Goal: Find specific page/section: Find specific page/section

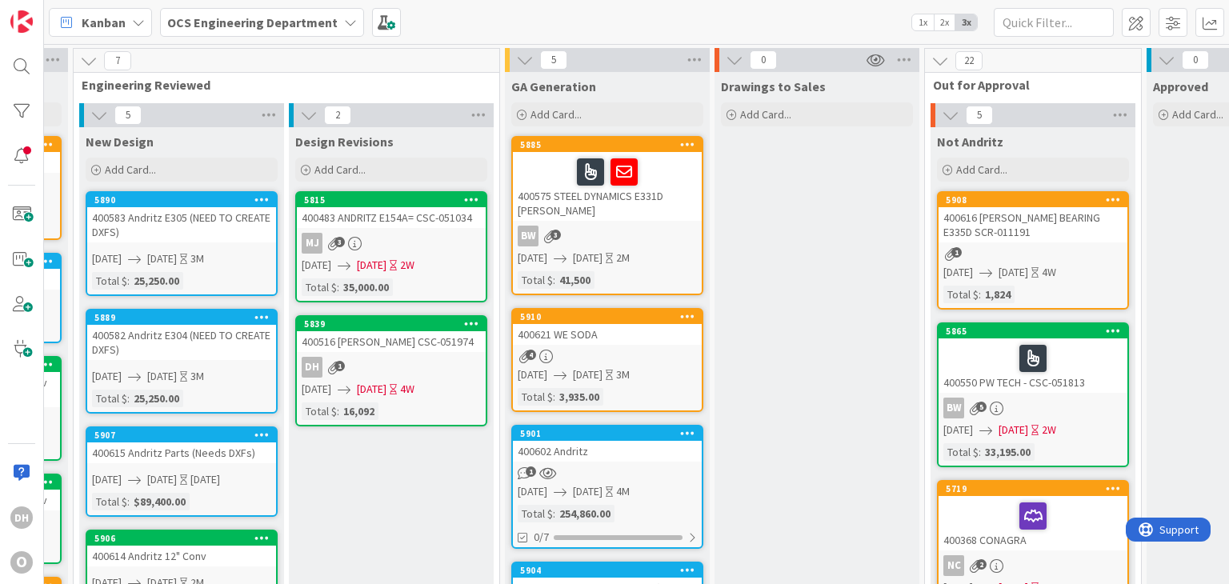
scroll to position [0, 182]
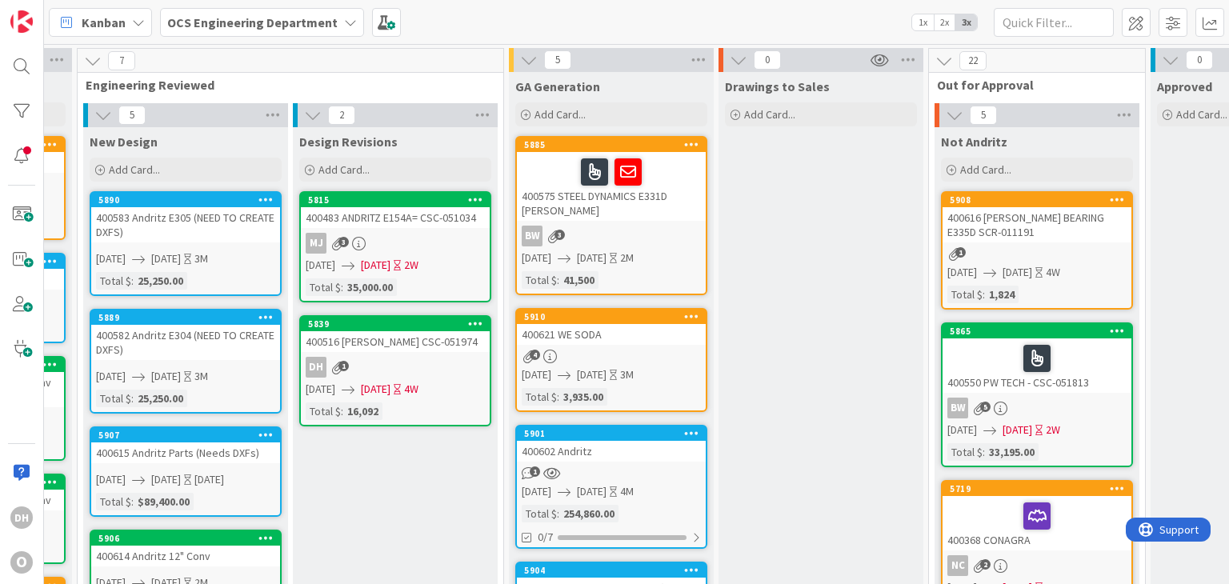
click at [577, 327] on div "400621 WE SODA" at bounding box center [611, 334] width 189 height 21
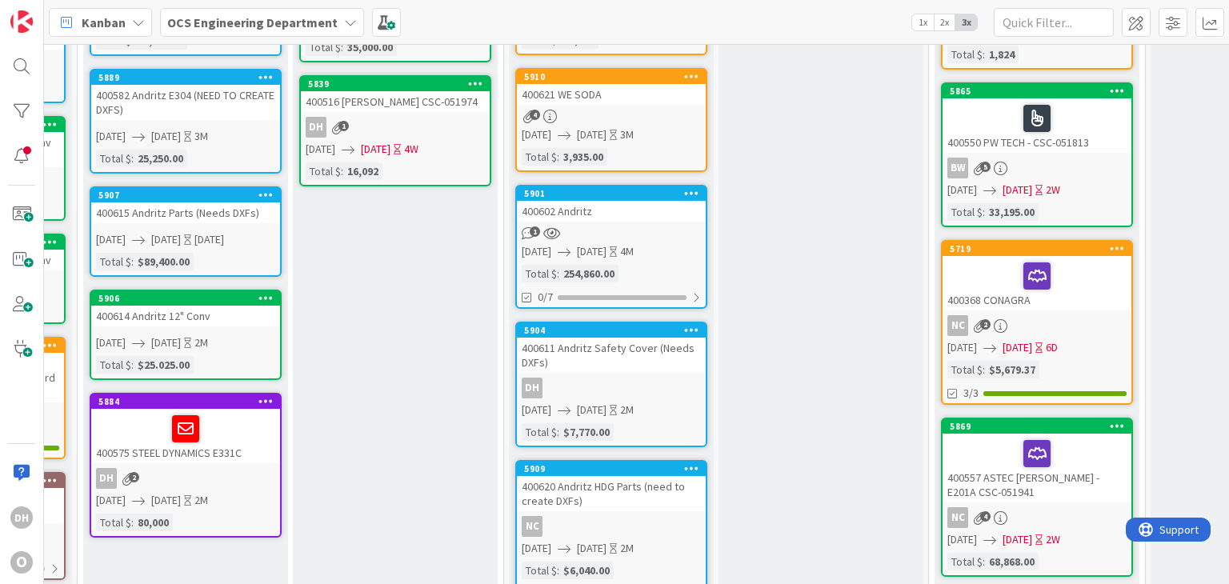
click at [573, 212] on div "400602 Andritz" at bounding box center [611, 211] width 189 height 21
click at [663, 229] on div "1" at bounding box center [611, 233] width 189 height 14
click at [638, 219] on div "400602 Andritz" at bounding box center [611, 211] width 189 height 21
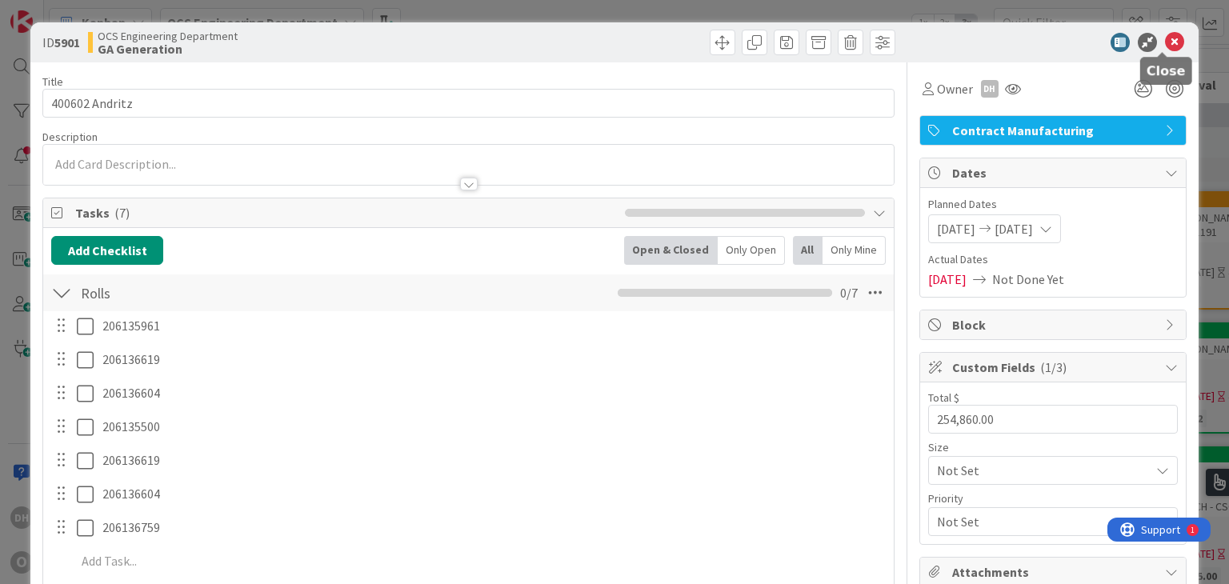
click at [1166, 39] on icon at bounding box center [1174, 42] width 19 height 19
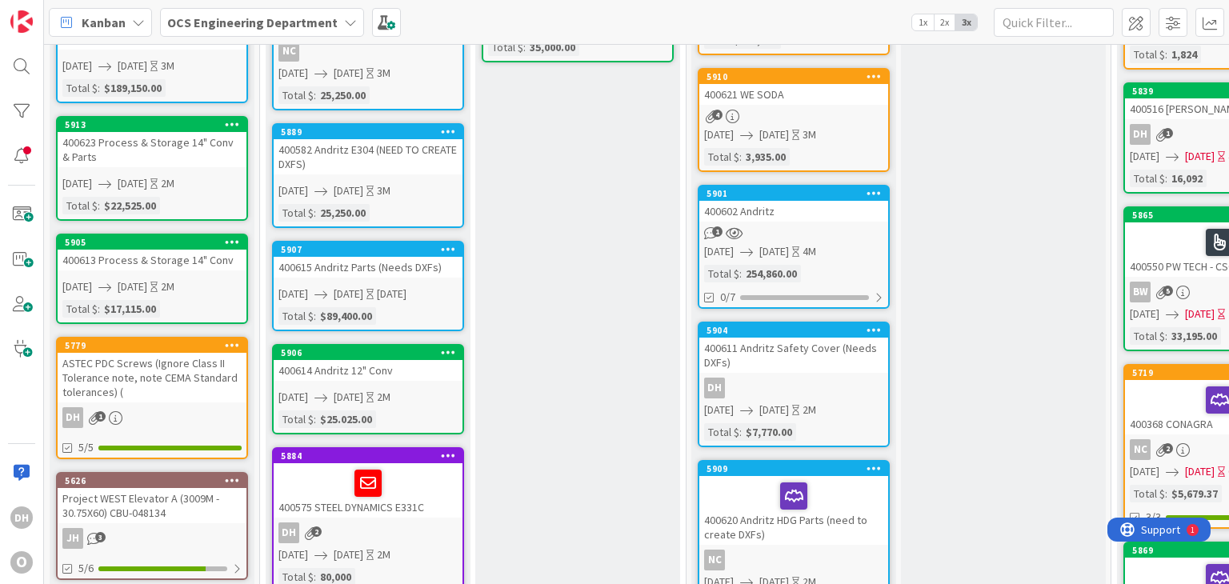
click at [793, 212] on div "400602 Andritz" at bounding box center [793, 211] width 189 height 21
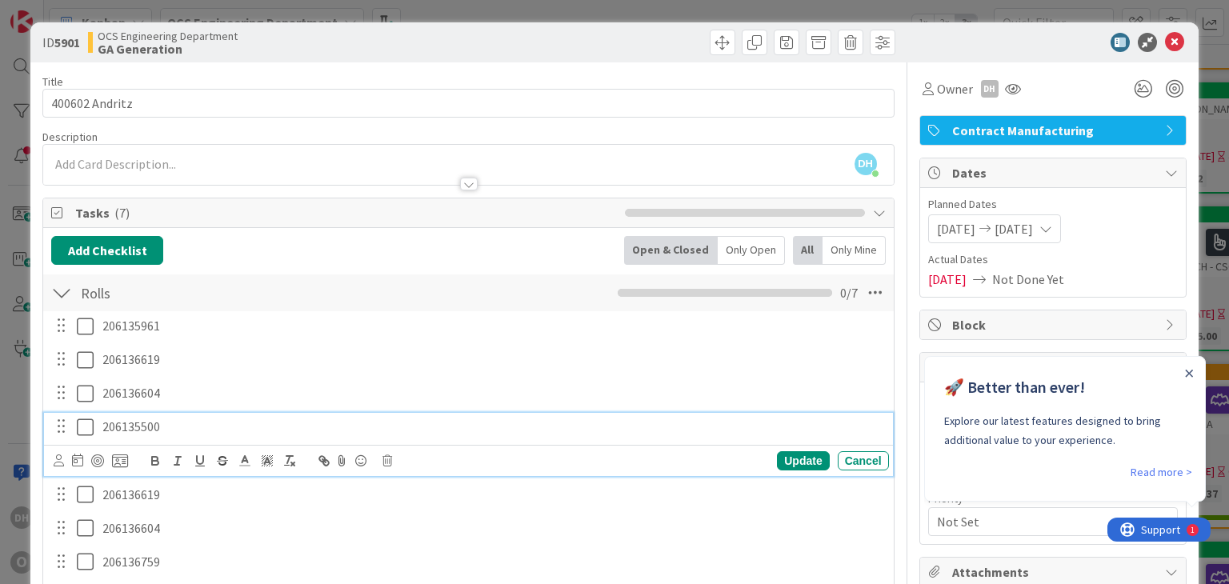
click at [176, 427] on p "206135500" at bounding box center [492, 427] width 780 height 18
click at [170, 561] on p "206136759" at bounding box center [492, 562] width 780 height 18
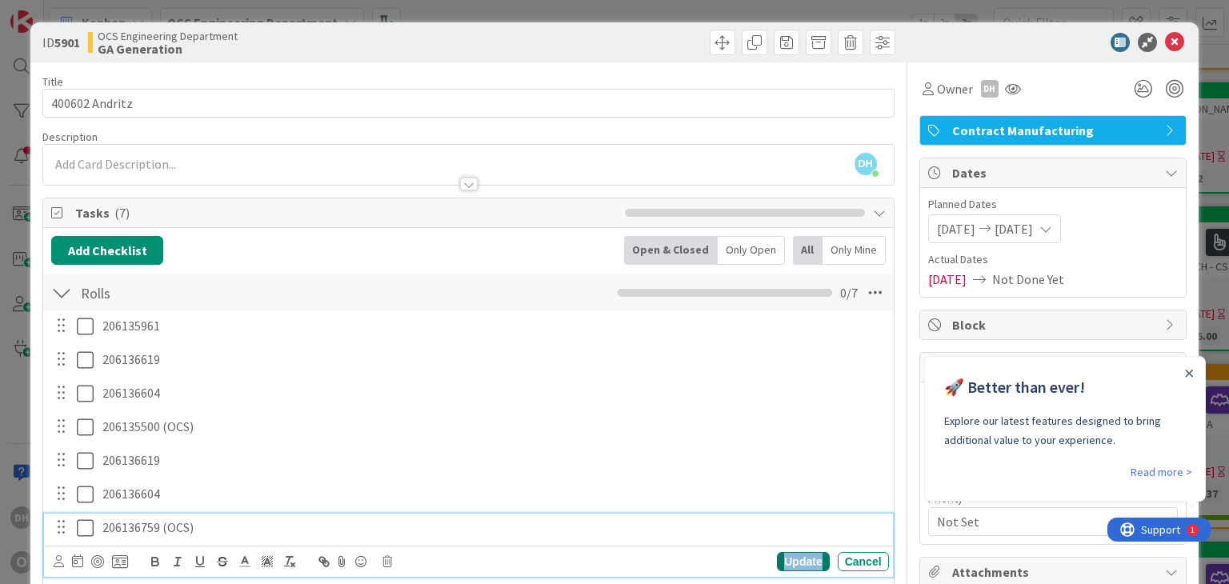
click at [803, 561] on div "Update" at bounding box center [803, 561] width 52 height 19
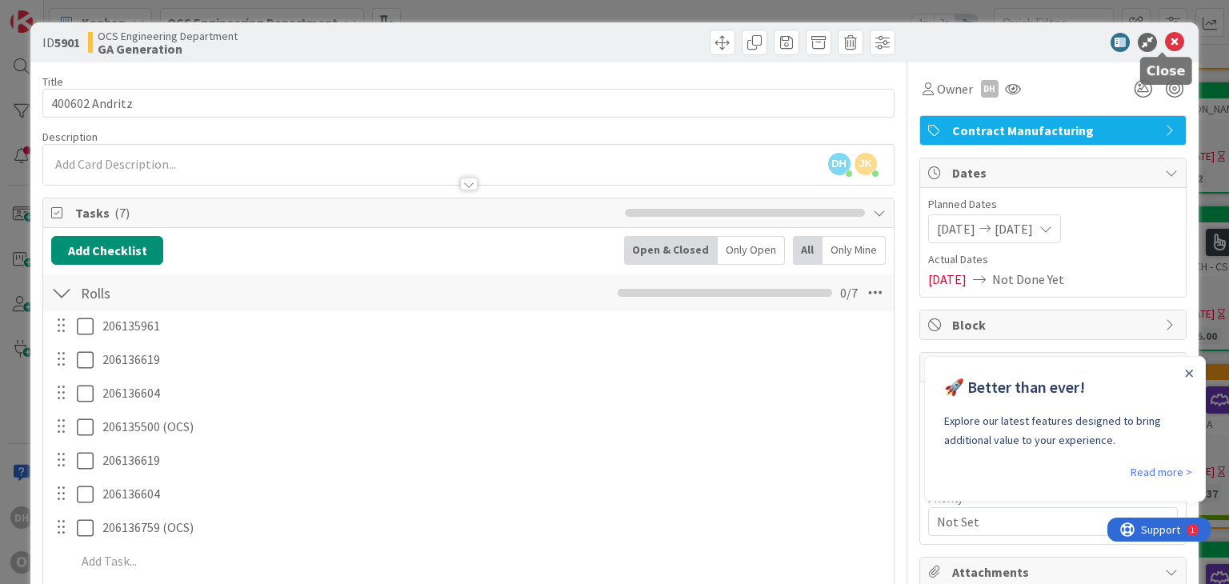
click at [1165, 46] on icon at bounding box center [1174, 42] width 19 height 19
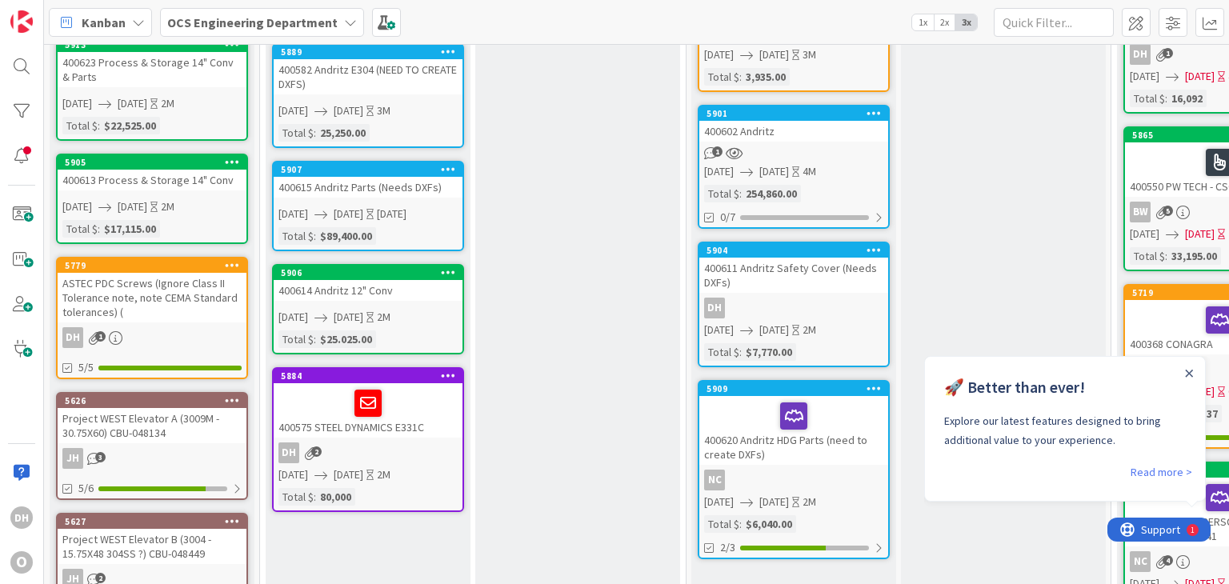
click at [863, 442] on div "400620 Andritz HDG Parts (need to create DXFs)" at bounding box center [793, 430] width 189 height 69
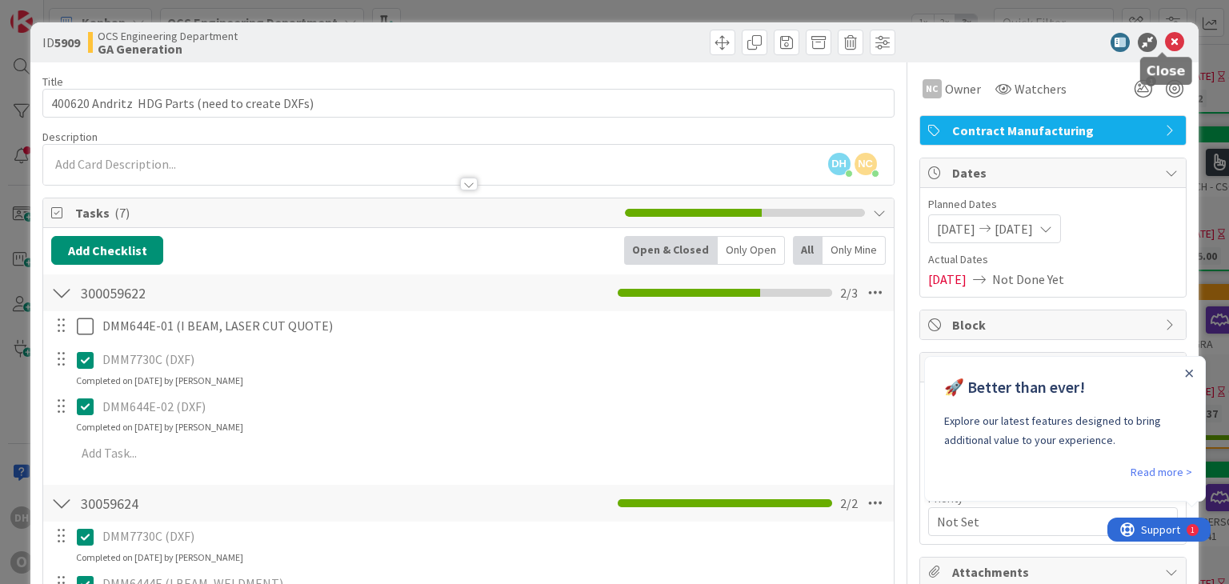
click at [1165, 46] on icon at bounding box center [1174, 42] width 19 height 19
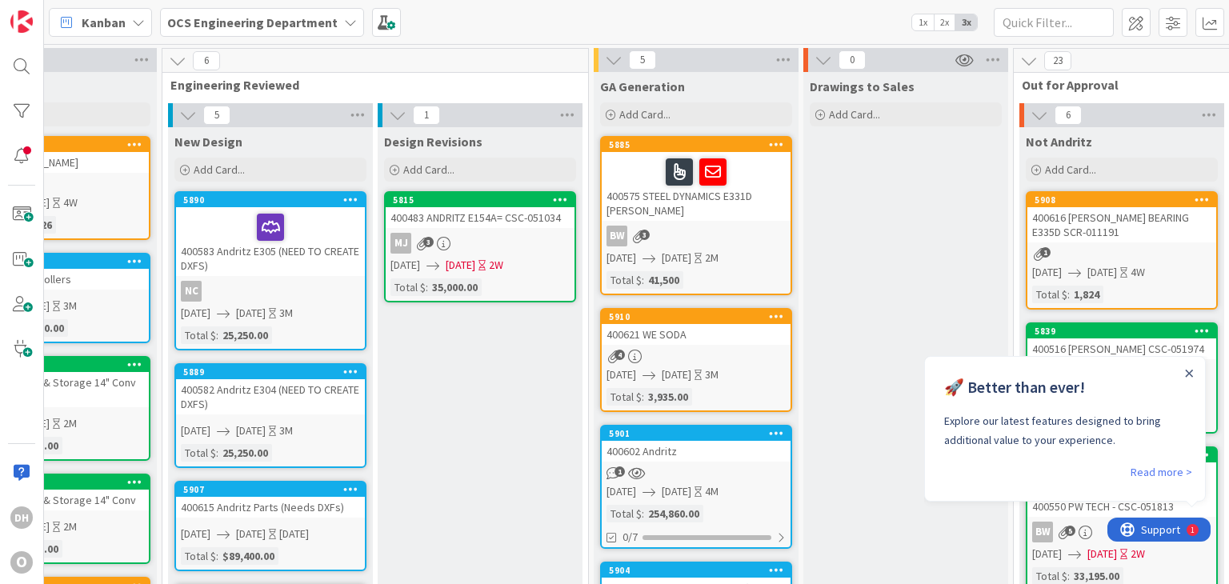
scroll to position [0, 94]
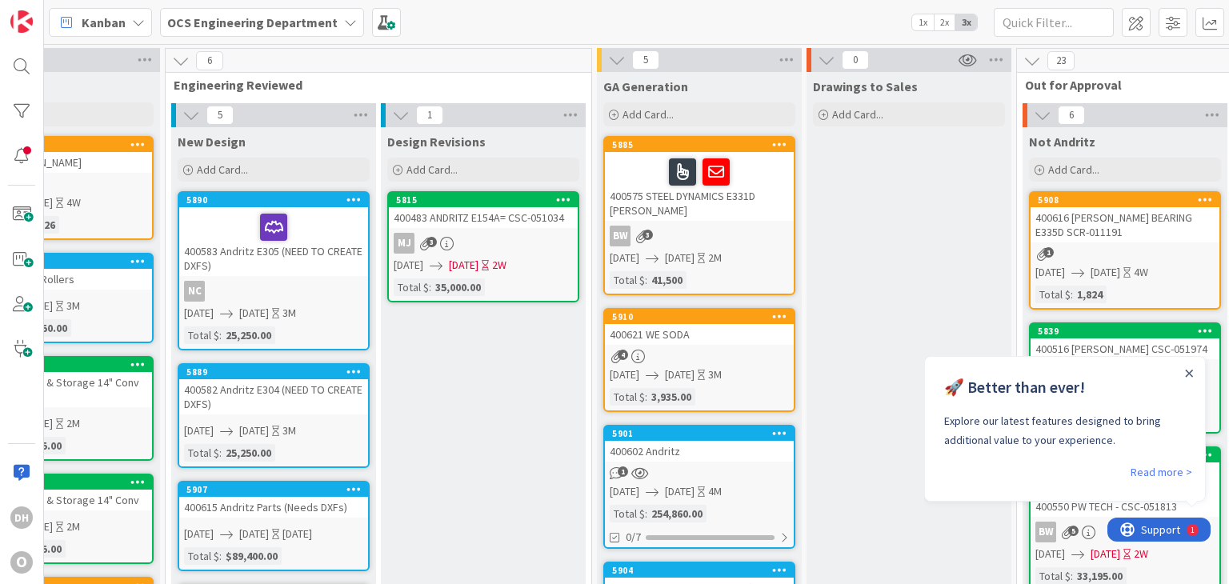
click at [1189, 377] on div "Close Announcement" at bounding box center [1189, 372] width 8 height 16
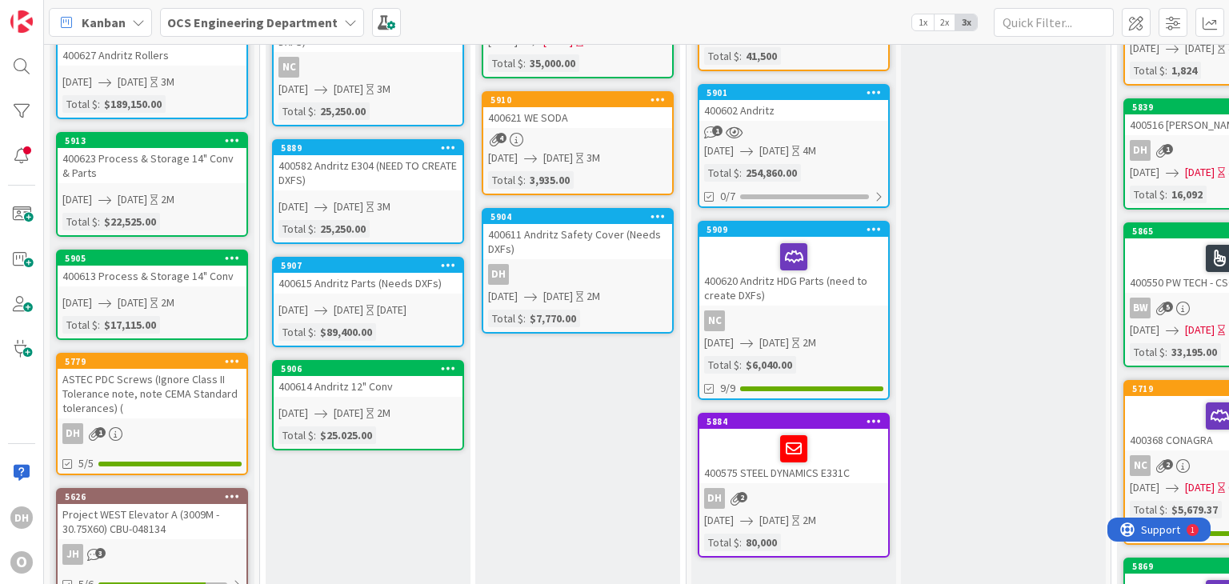
scroll to position [80, 0]
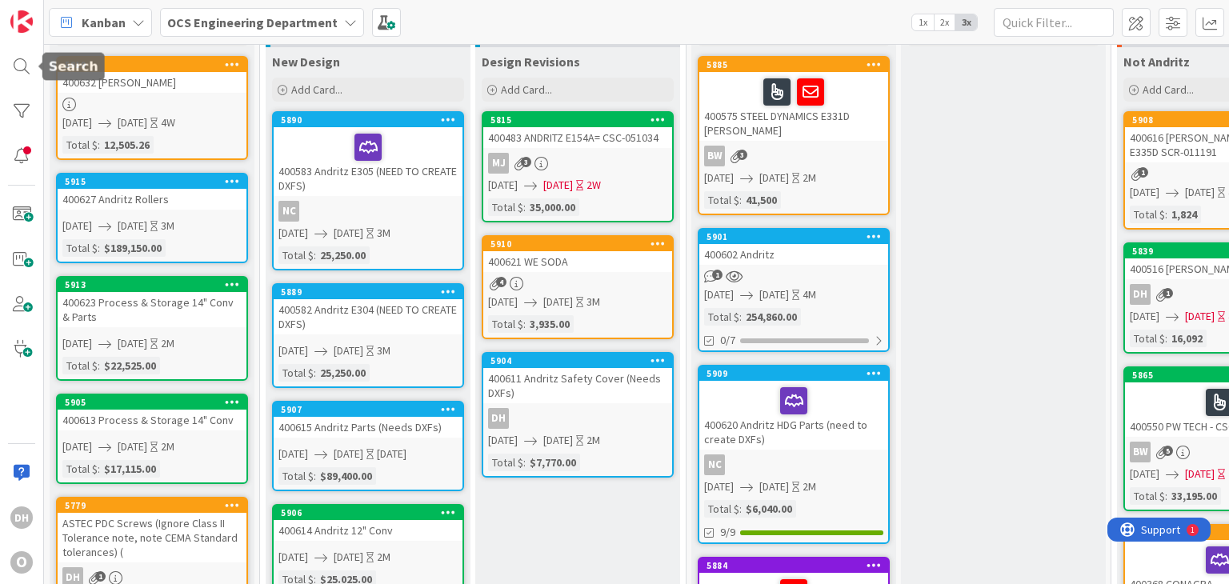
click at [33, 65] on div at bounding box center [22, 66] width 32 height 32
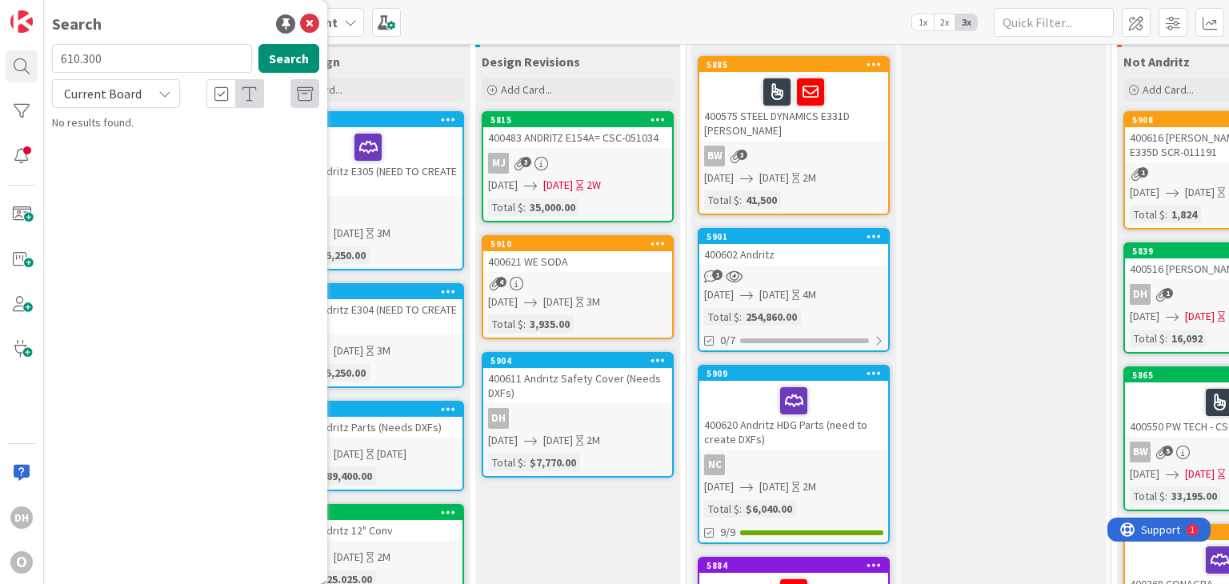
type input "610.300"
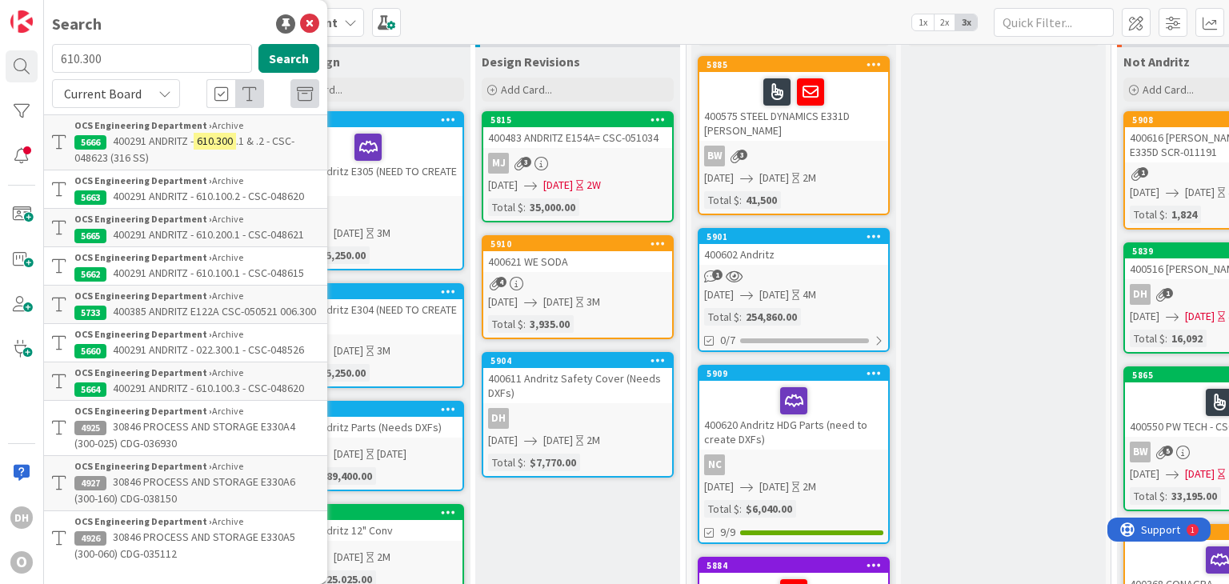
click at [211, 136] on mark "610.300" at bounding box center [215, 141] width 42 height 17
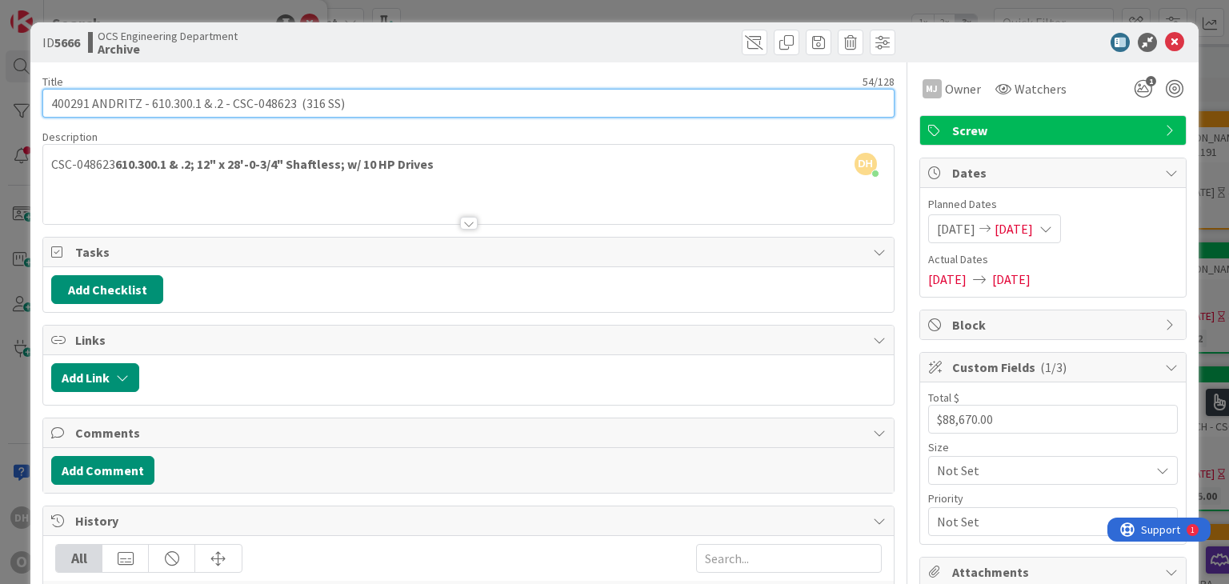
drag, startPoint x: 295, startPoint y: 105, endPoint x: 234, endPoint y: 103, distance: 60.8
click at [234, 103] on input "400291 ANDRITZ - 610.300.1 & .2 - CSC-048623 (316 SS)" at bounding box center [468, 103] width 852 height 29
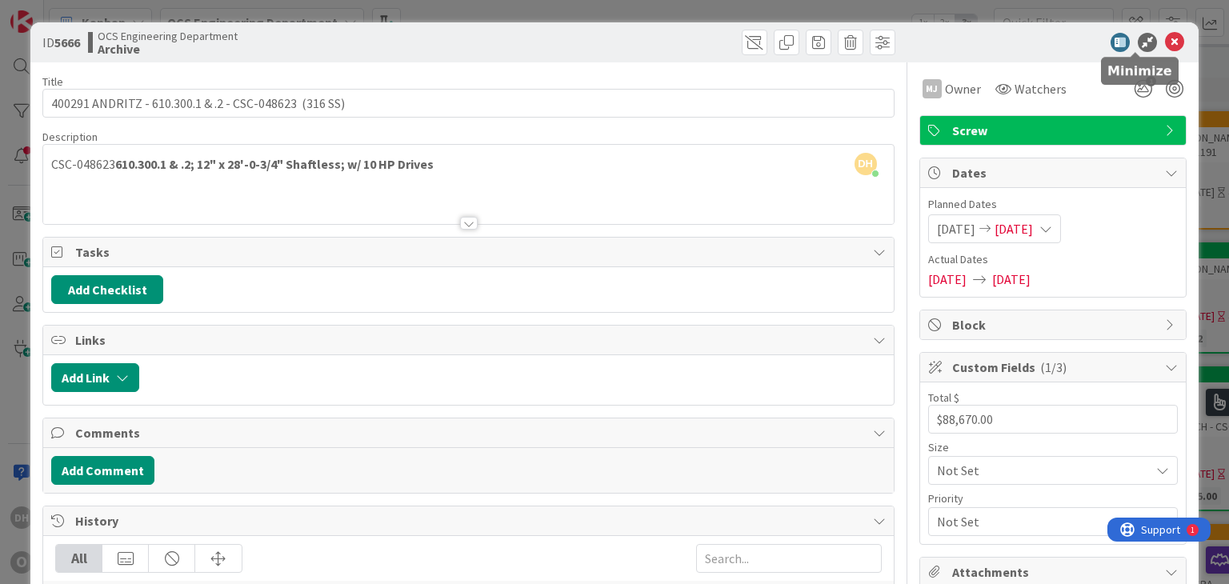
click at [1138, 43] on icon at bounding box center [1147, 42] width 19 height 19
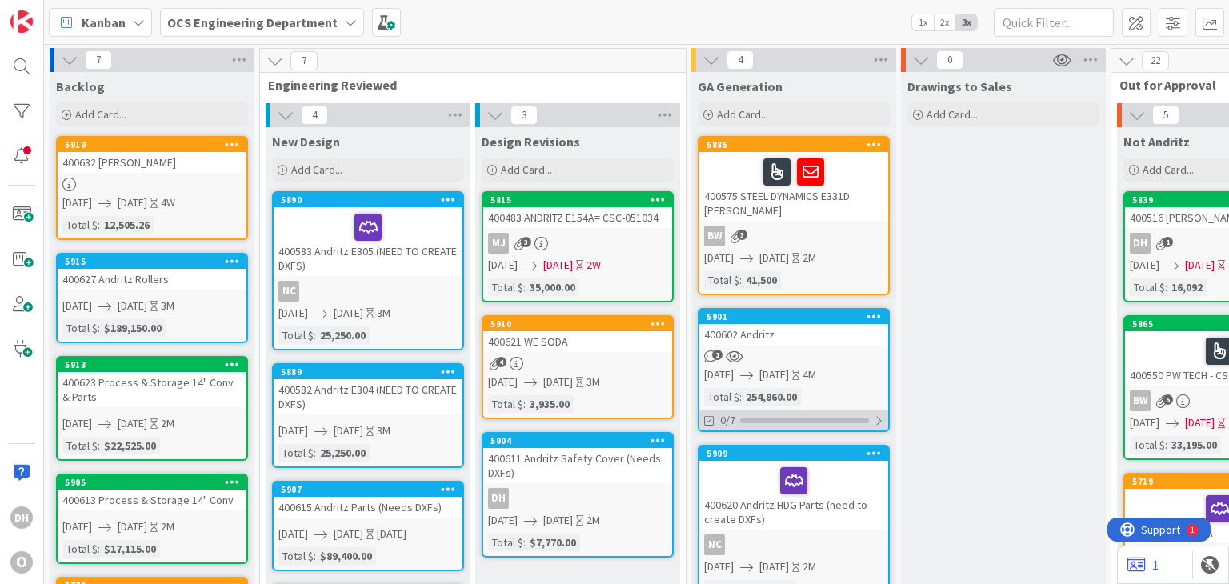
scroll to position [160, 0]
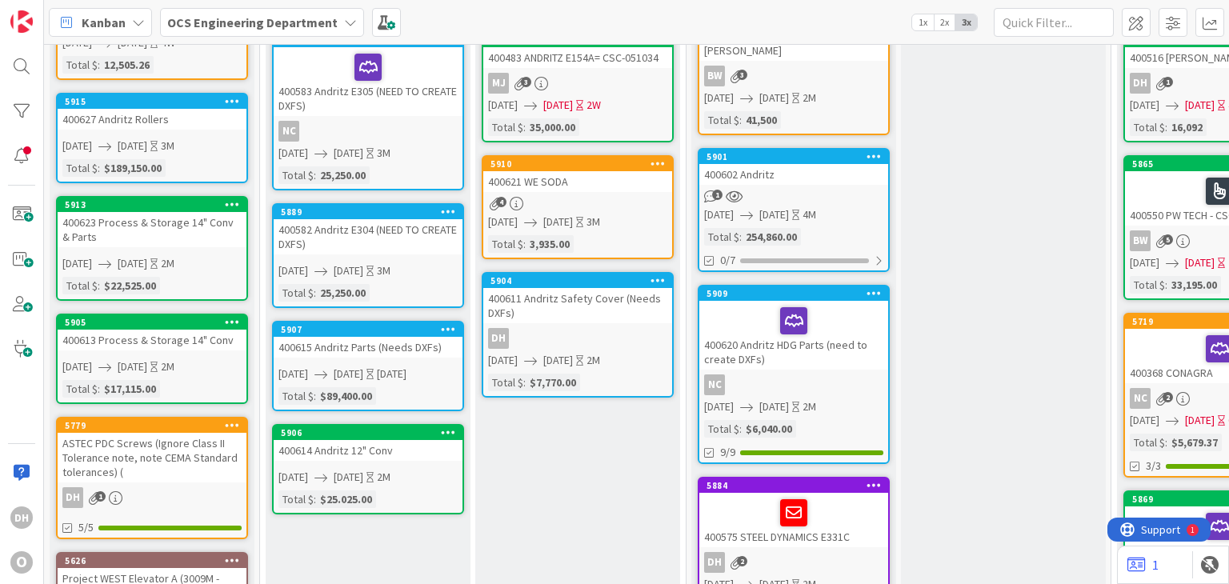
click at [726, 344] on div "400620 Andritz HDG Parts (need to create DXFs)" at bounding box center [793, 335] width 189 height 69
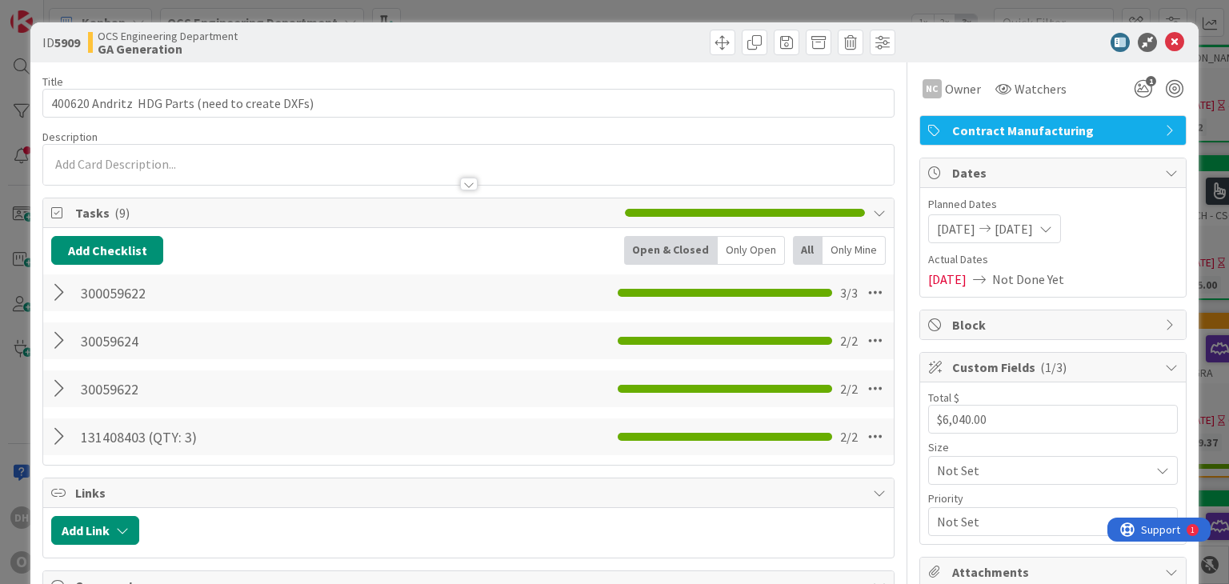
click at [48, 338] on div "30059624 Checklist Name 8 / 64 30059624 2 / 2" at bounding box center [468, 341] width 850 height 37
click at [54, 335] on div at bounding box center [61, 341] width 21 height 29
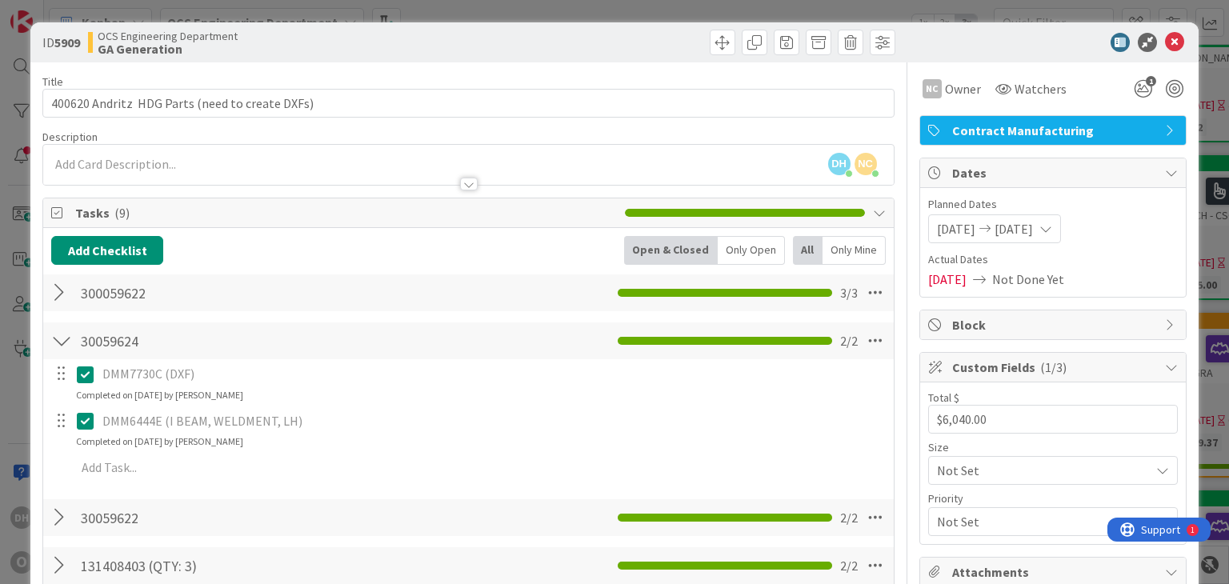
click at [56, 283] on div at bounding box center [61, 293] width 21 height 29
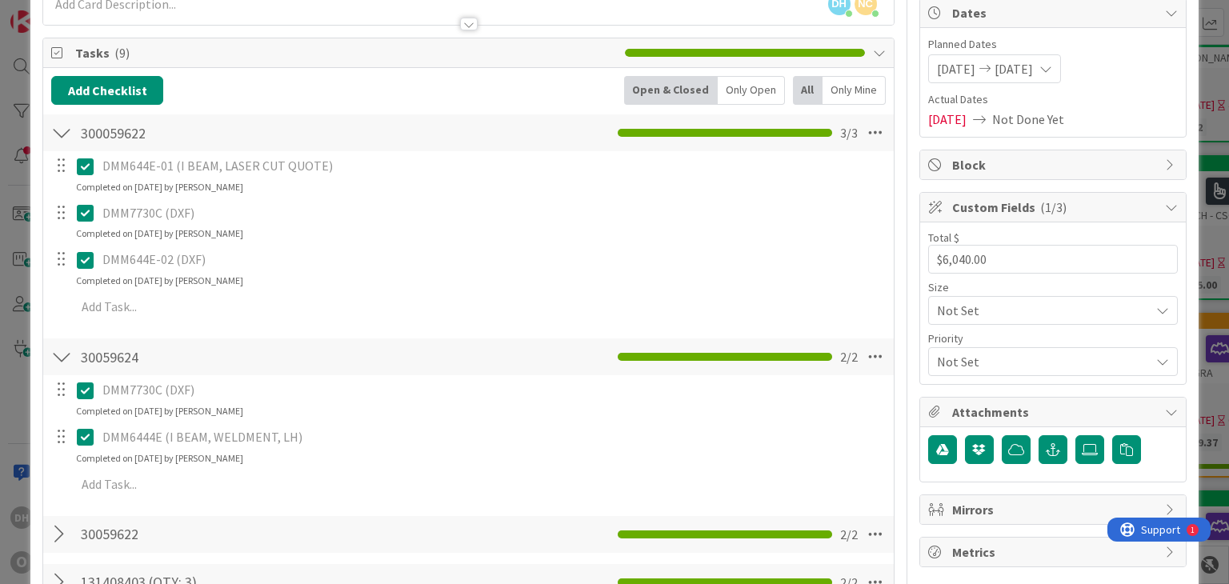
scroll to position [480, 0]
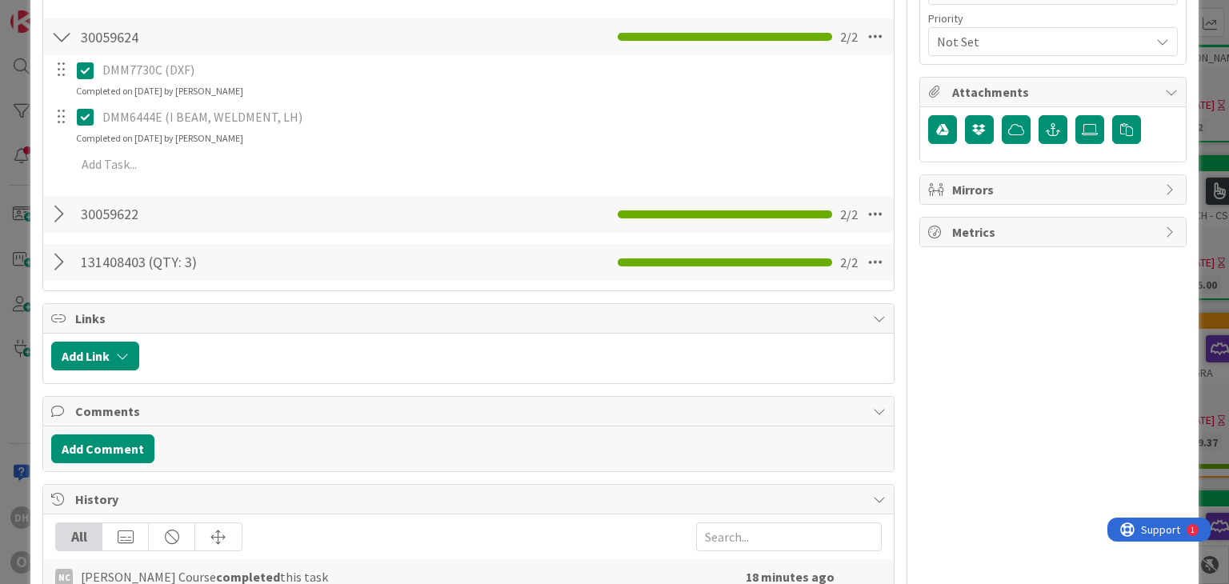
click at [67, 226] on div at bounding box center [61, 214] width 21 height 29
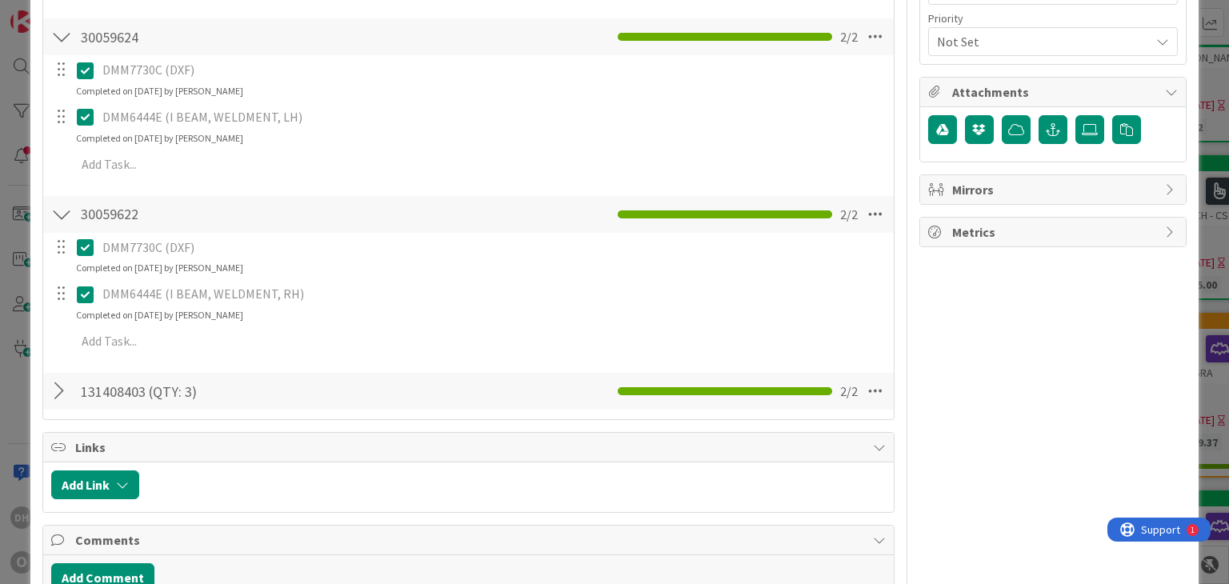
click at [62, 393] on div at bounding box center [61, 391] width 21 height 29
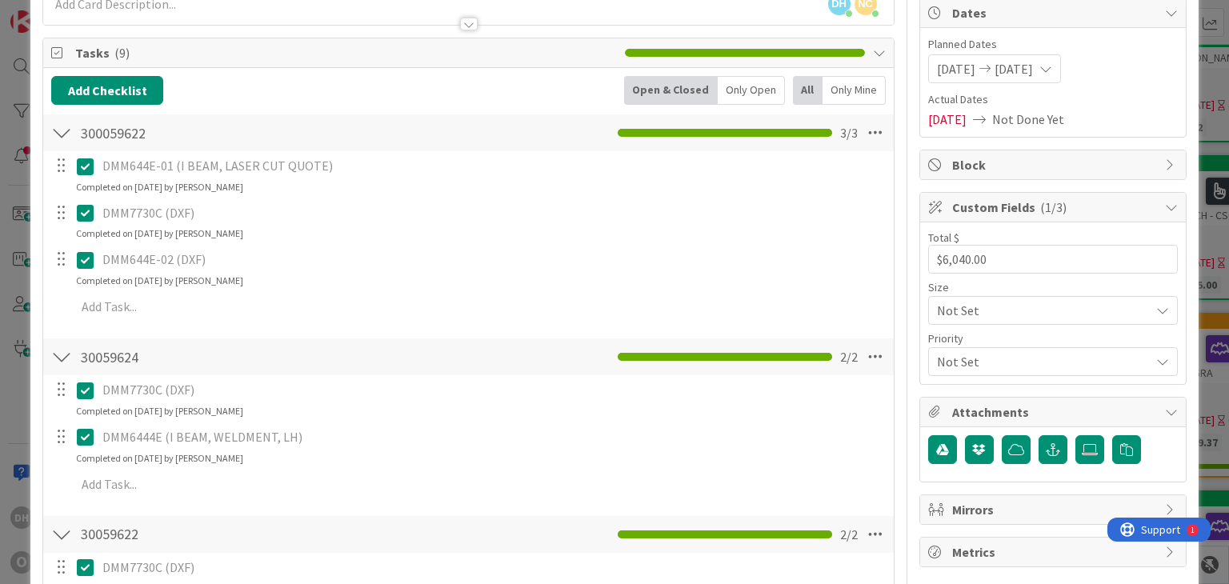
scroll to position [0, 0]
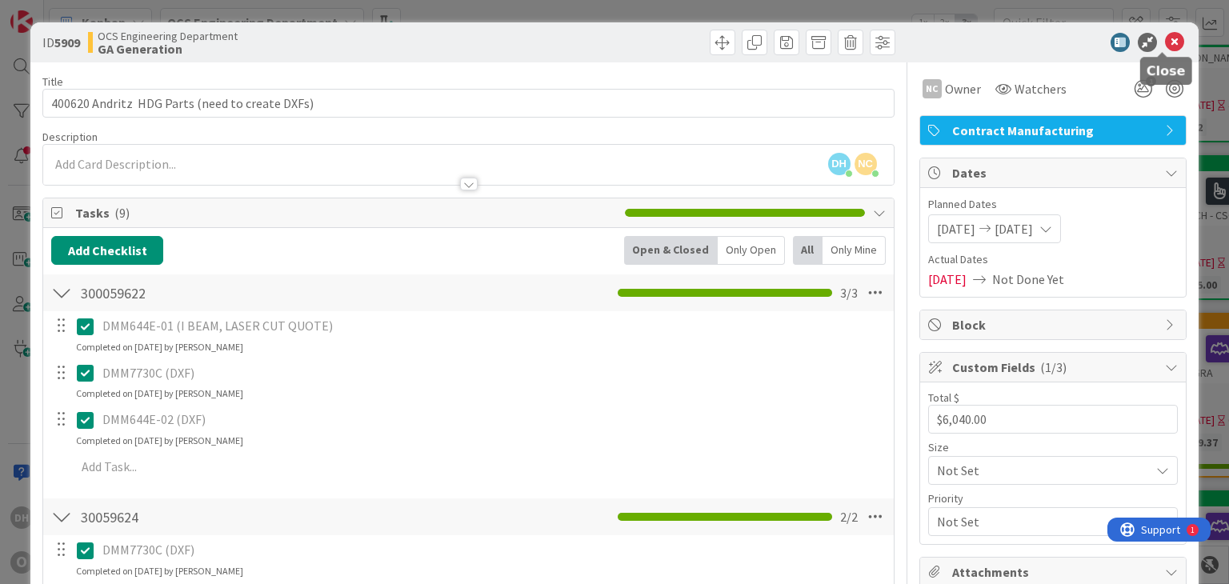
click at [1165, 38] on icon at bounding box center [1174, 42] width 19 height 19
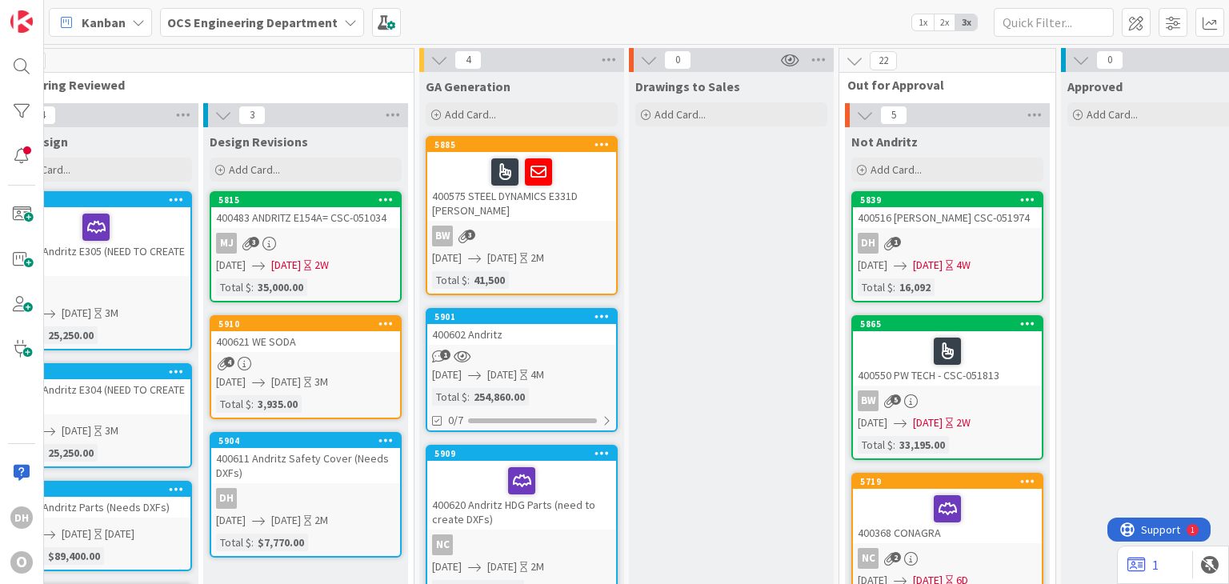
scroll to position [0, 269]
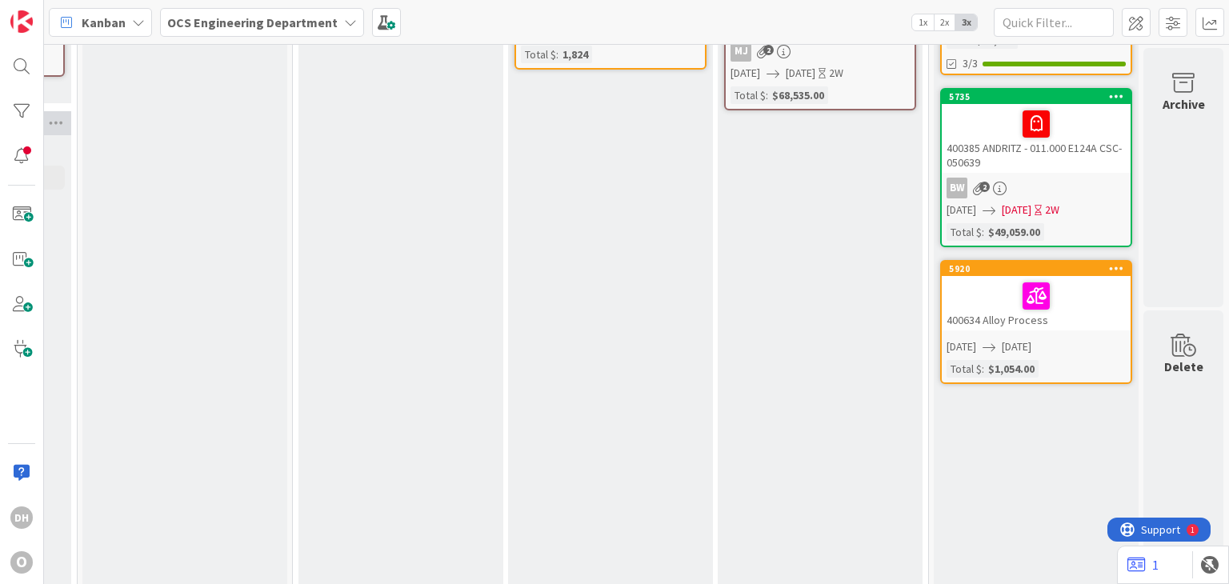
scroll to position [0, 1693]
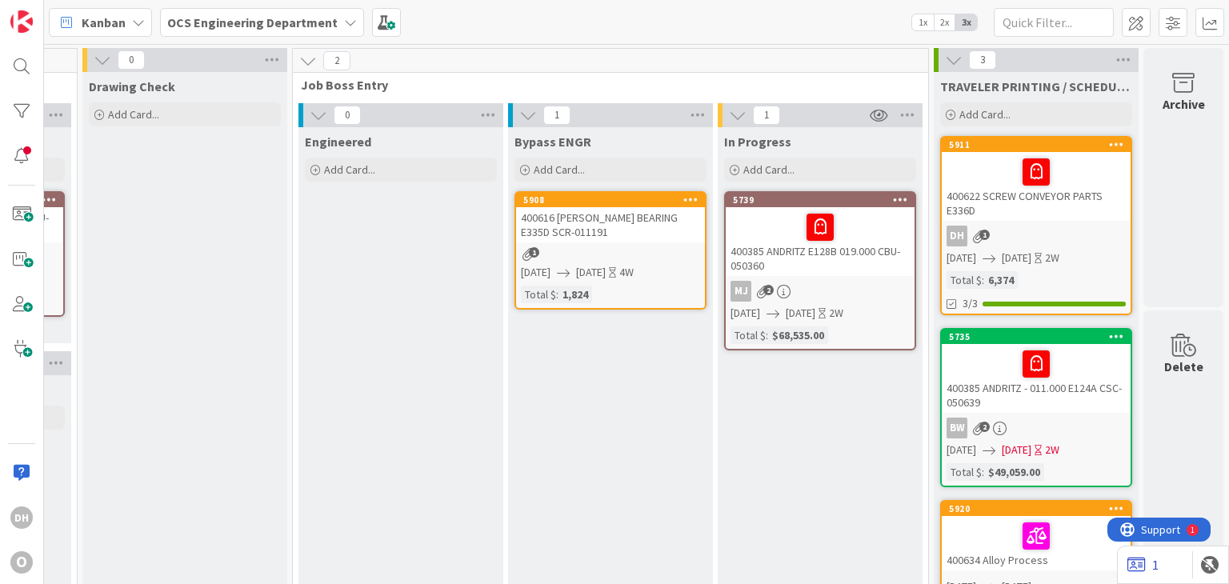
click at [1150, 561] on link "1" at bounding box center [1143, 564] width 31 height 19
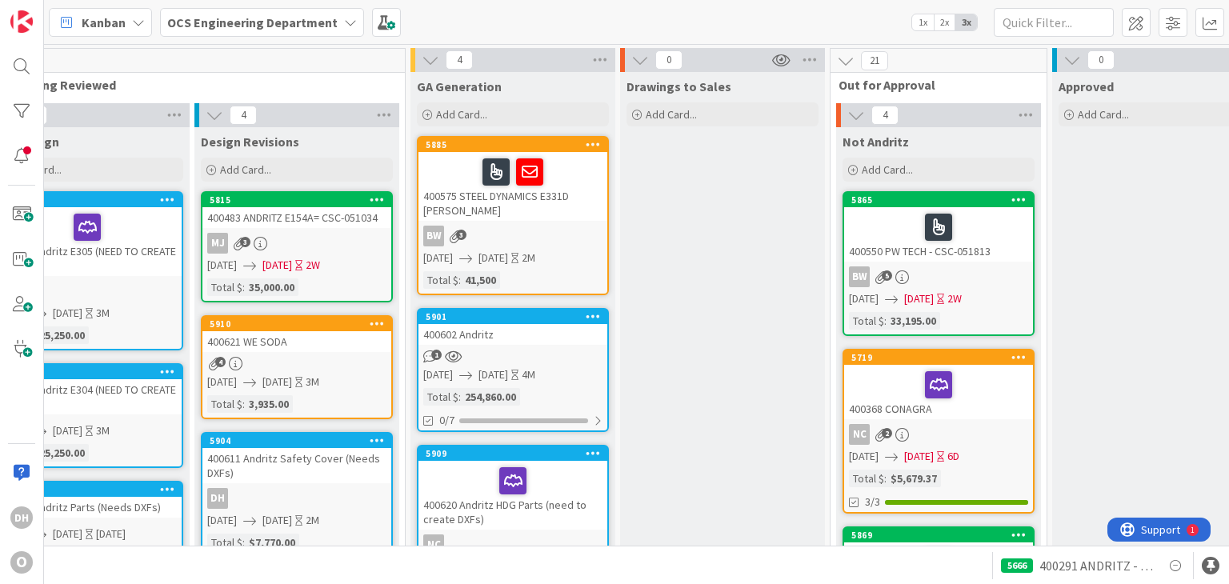
scroll to position [0, 278]
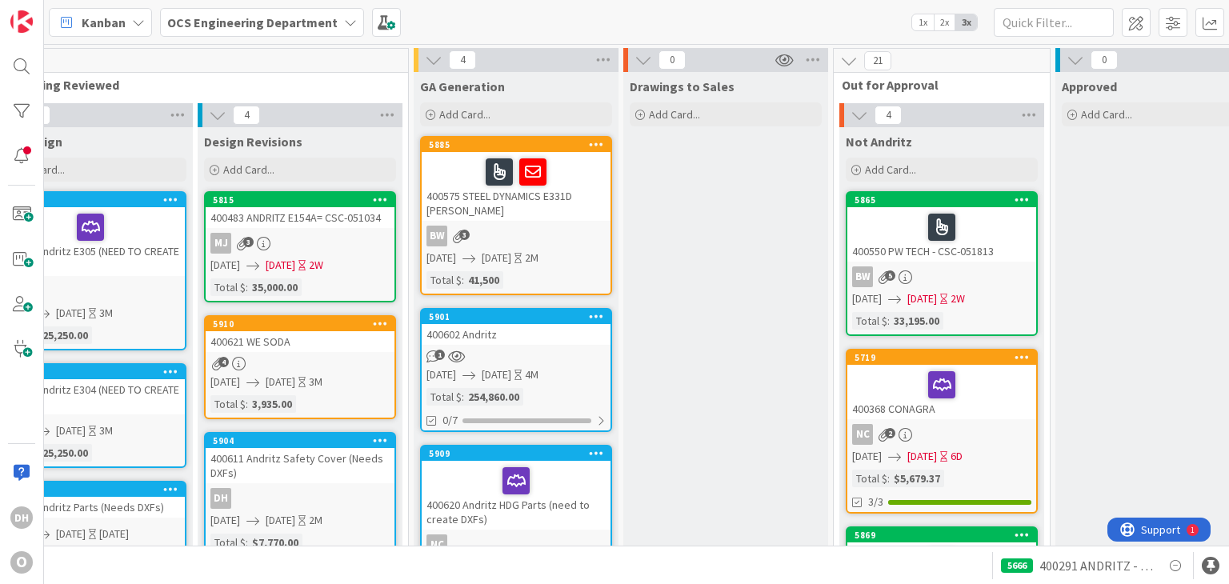
click at [857, 389] on div at bounding box center [941, 385] width 179 height 34
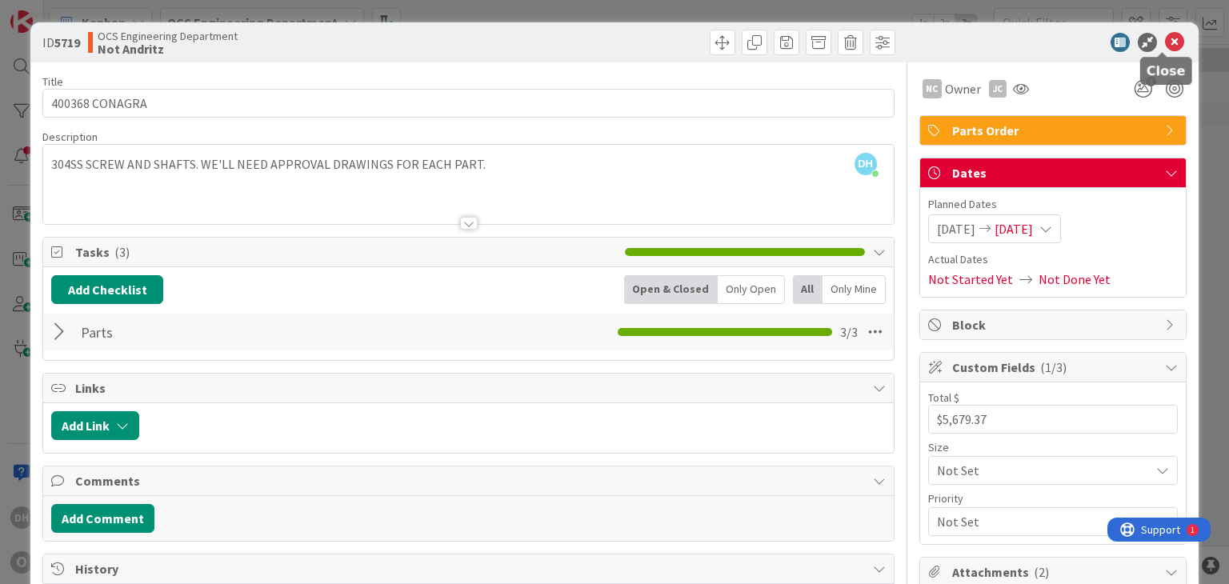
click at [1167, 46] on icon at bounding box center [1174, 42] width 19 height 19
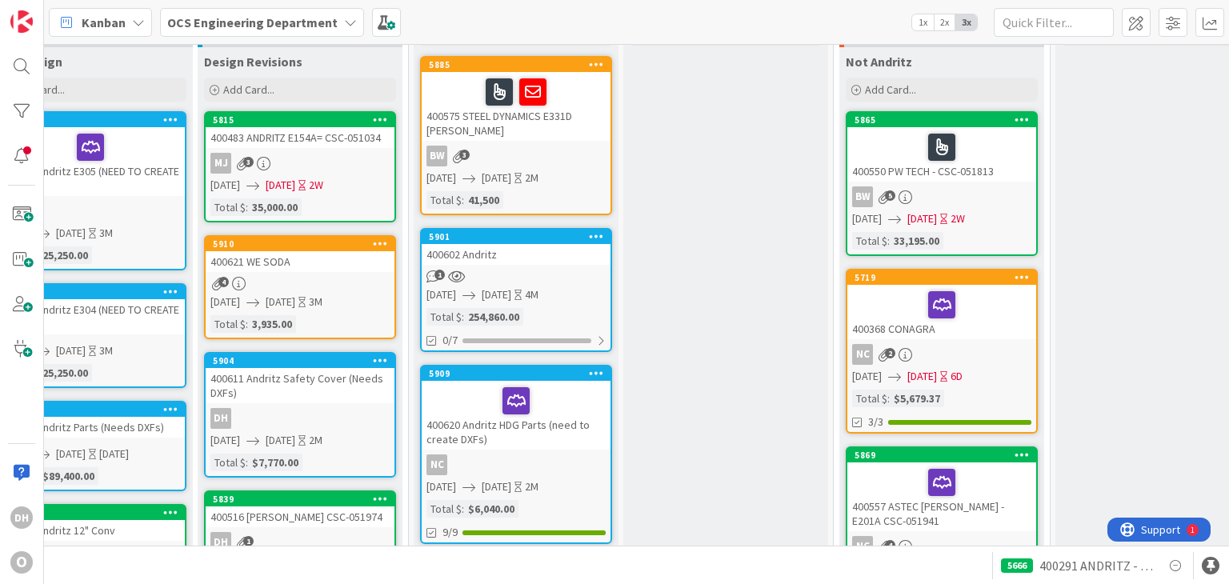
scroll to position [320, 278]
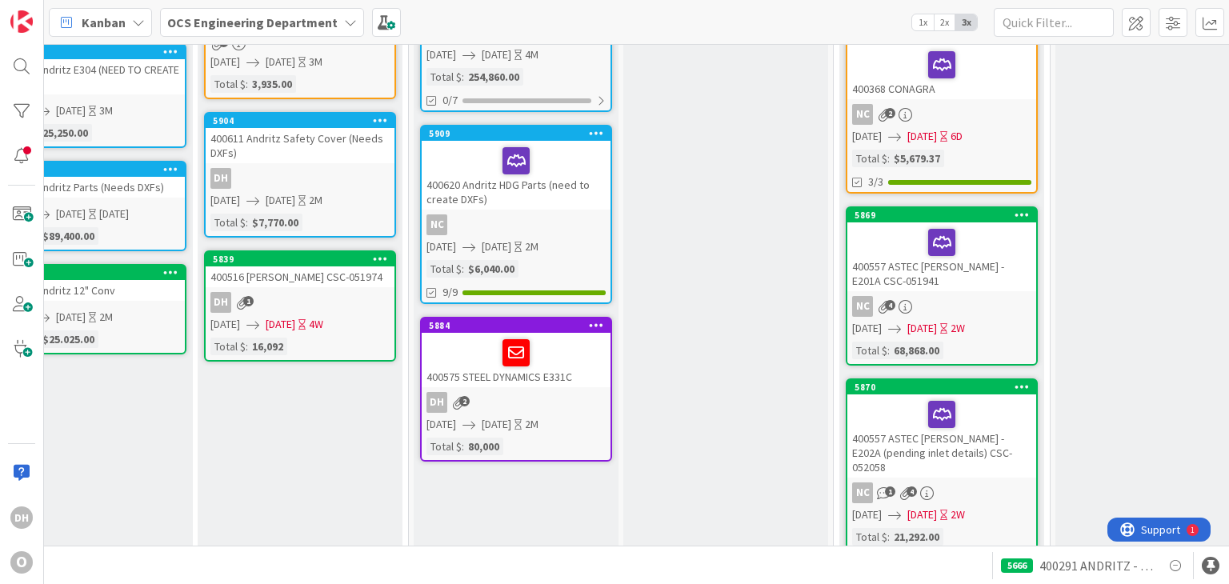
click at [563, 381] on div "400575 STEEL DYNAMICS E331C" at bounding box center [516, 360] width 189 height 54
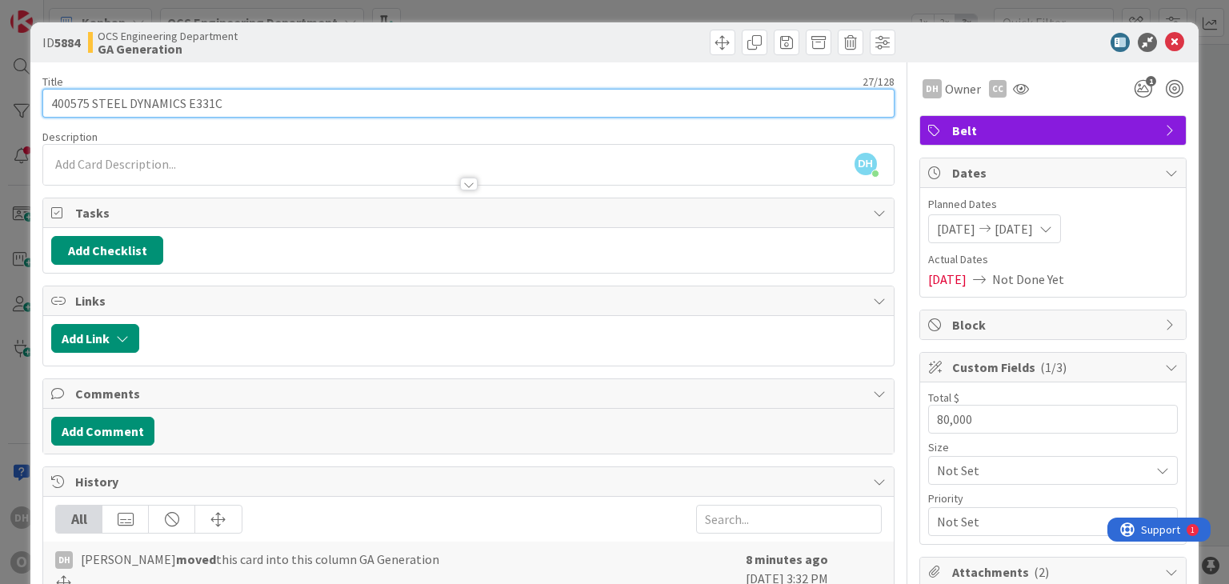
click at [360, 113] on input "400575 STEEL DYNAMICS E331C" at bounding box center [468, 103] width 852 height 29
type input "400575 STEEL DYNAMICS E331C CBT-"
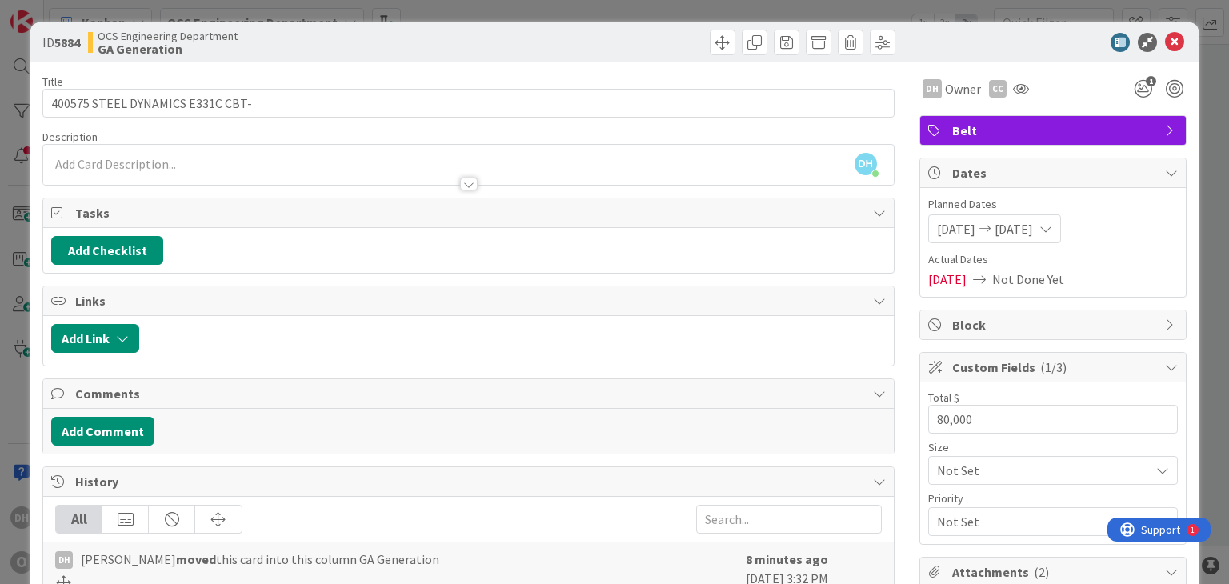
click at [361, 134] on div "Description" at bounding box center [468, 137] width 852 height 14
click at [1165, 45] on icon at bounding box center [1174, 42] width 19 height 19
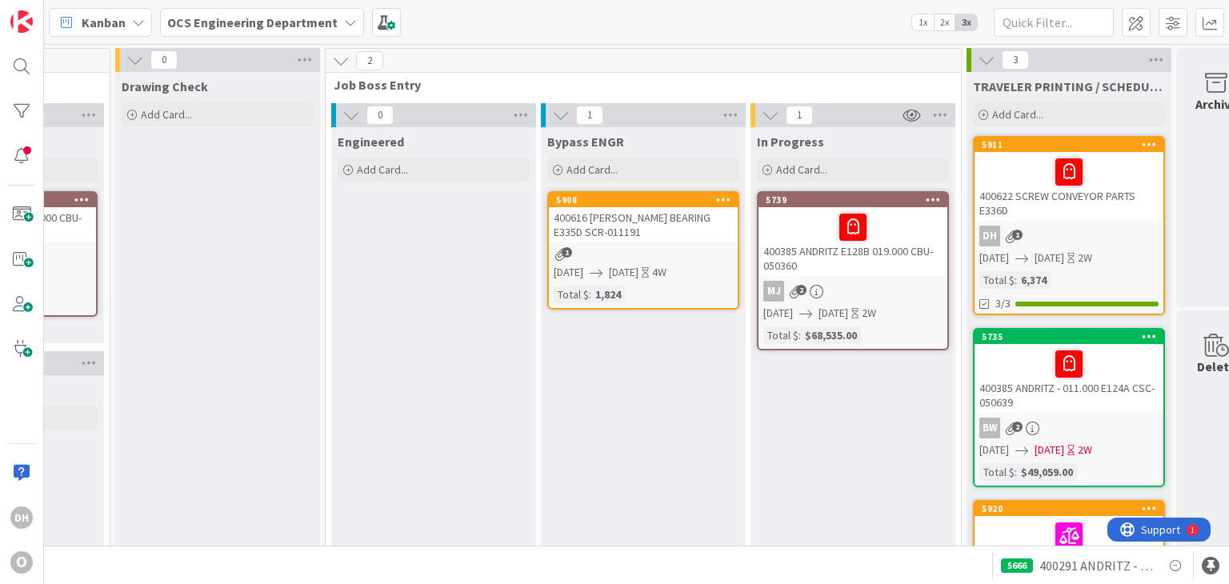
scroll to position [0, 1693]
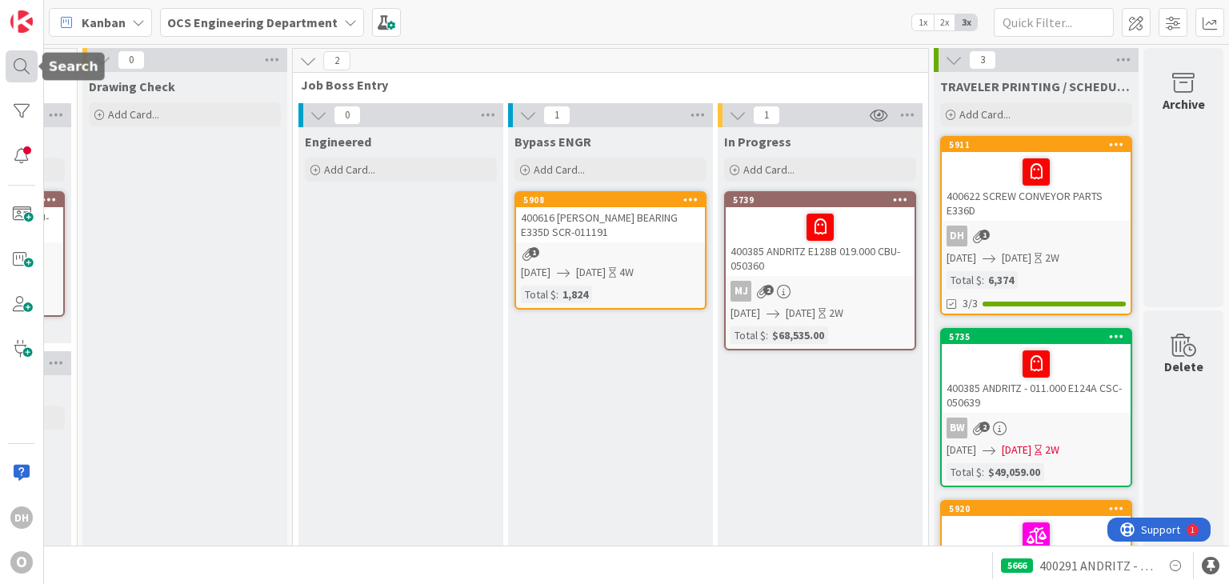
click at [32, 52] on div at bounding box center [22, 66] width 32 height 32
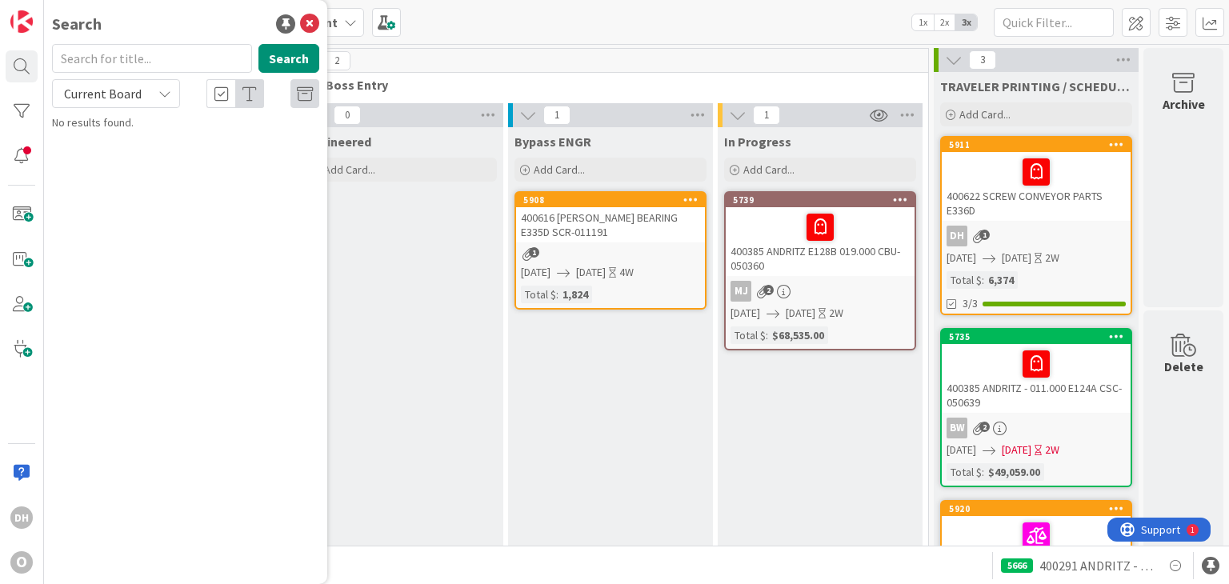
click at [166, 62] on input "text" at bounding box center [152, 58] width 200 height 29
type input "purvis pueblo"
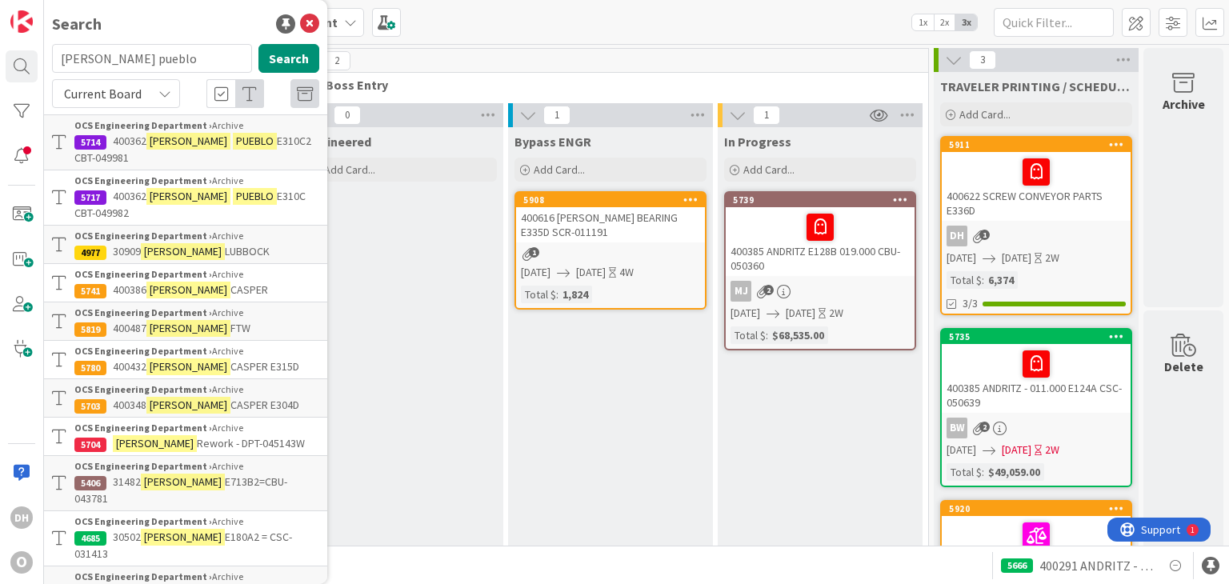
click at [233, 139] on mark "PUEBLO" at bounding box center [255, 141] width 44 height 17
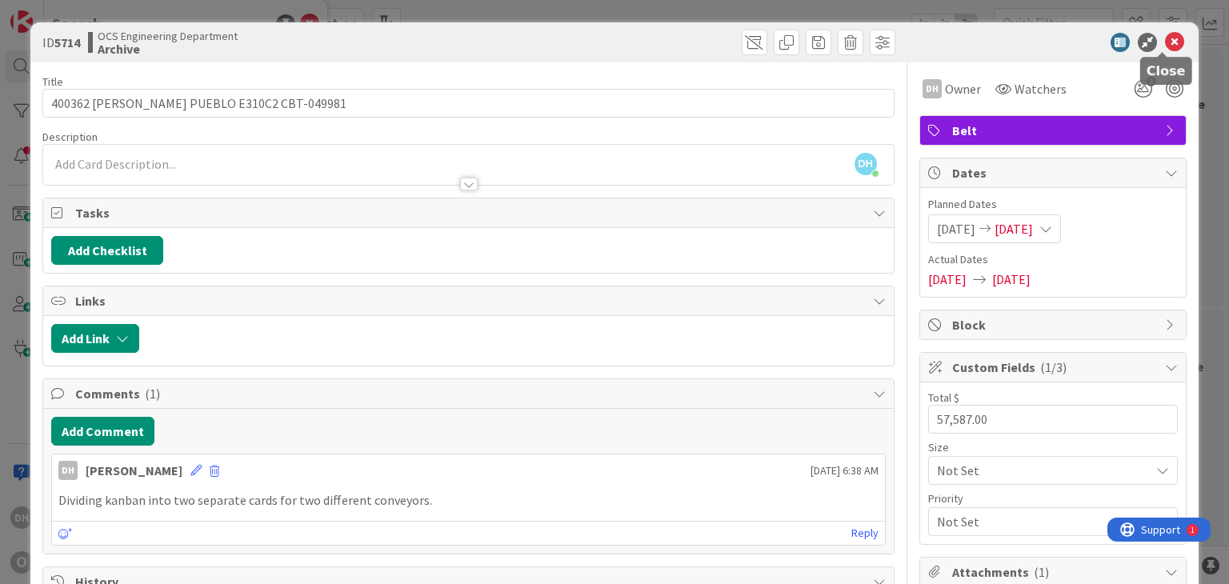
drag, startPoint x: 1159, startPoint y: 33, endPoint x: 988, endPoint y: 34, distance: 171.3
click at [1165, 33] on icon at bounding box center [1174, 42] width 19 height 19
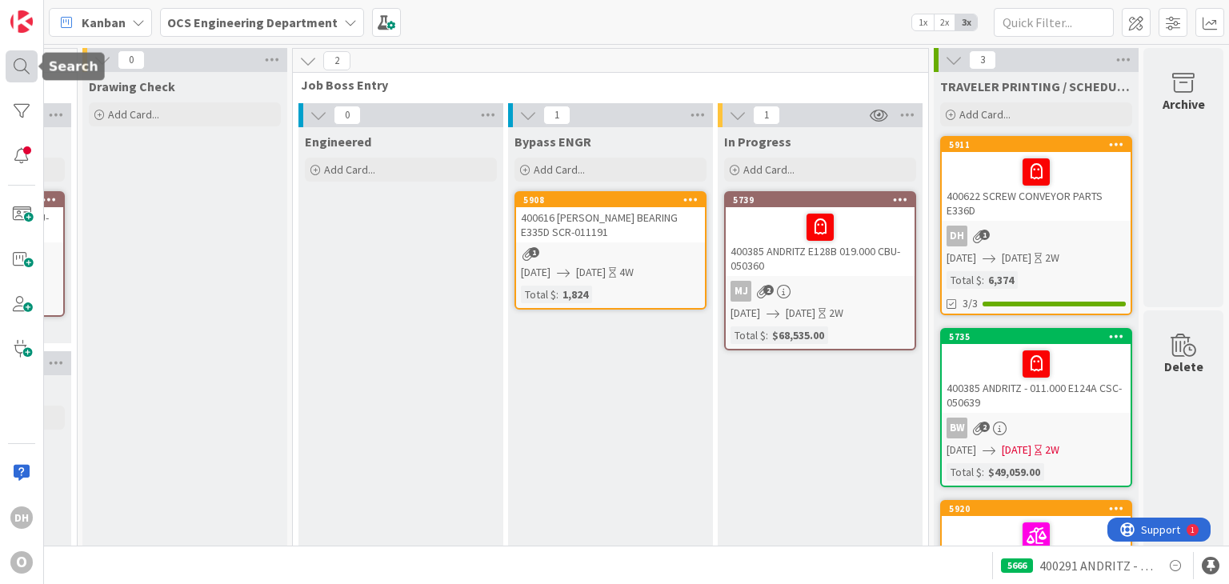
click at [20, 82] on div at bounding box center [22, 66] width 32 height 32
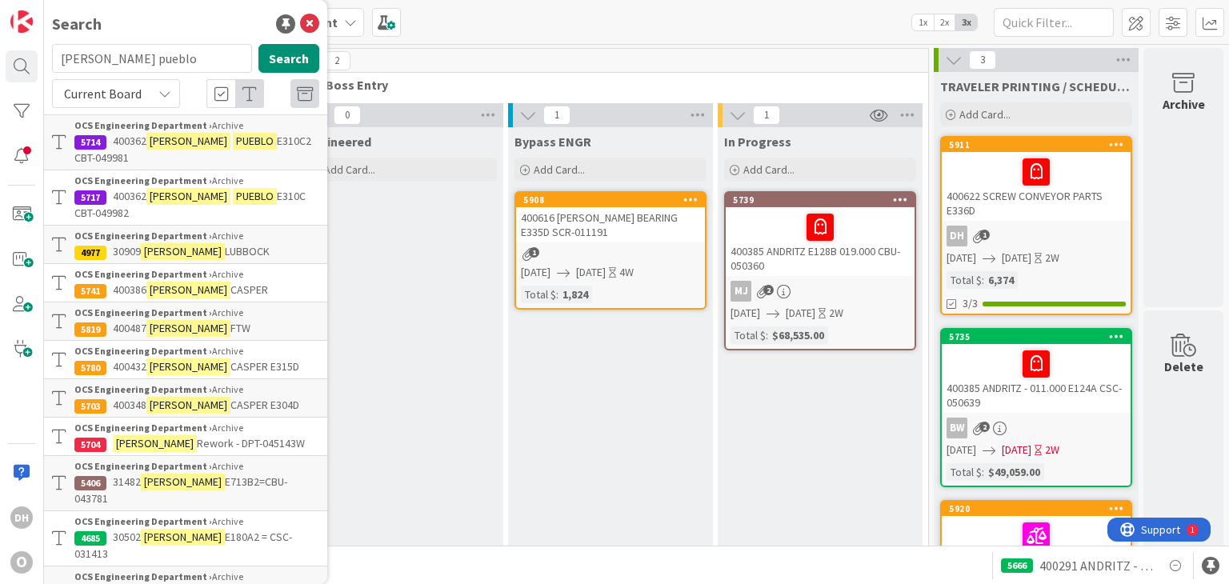
click at [114, 190] on span "400362" at bounding box center [130, 196] width 34 height 14
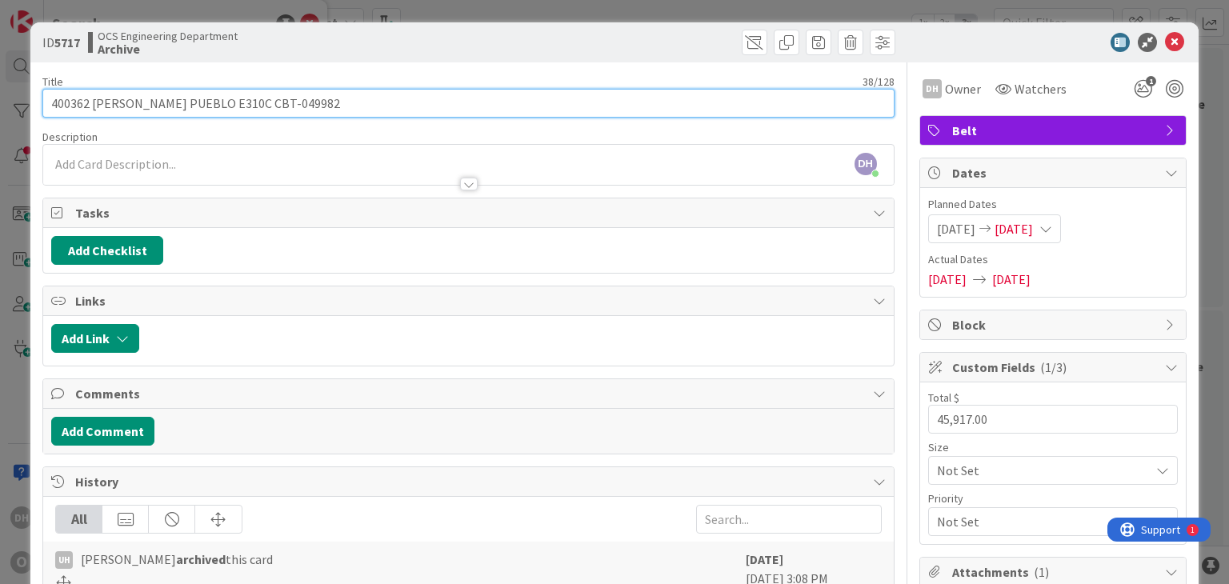
drag, startPoint x: 270, startPoint y: 104, endPoint x: 213, endPoint y: 114, distance: 57.6
click at [218, 113] on input "400362 PURVIS PUEBLO E310C CBT-049982" at bounding box center [468, 103] width 852 height 29
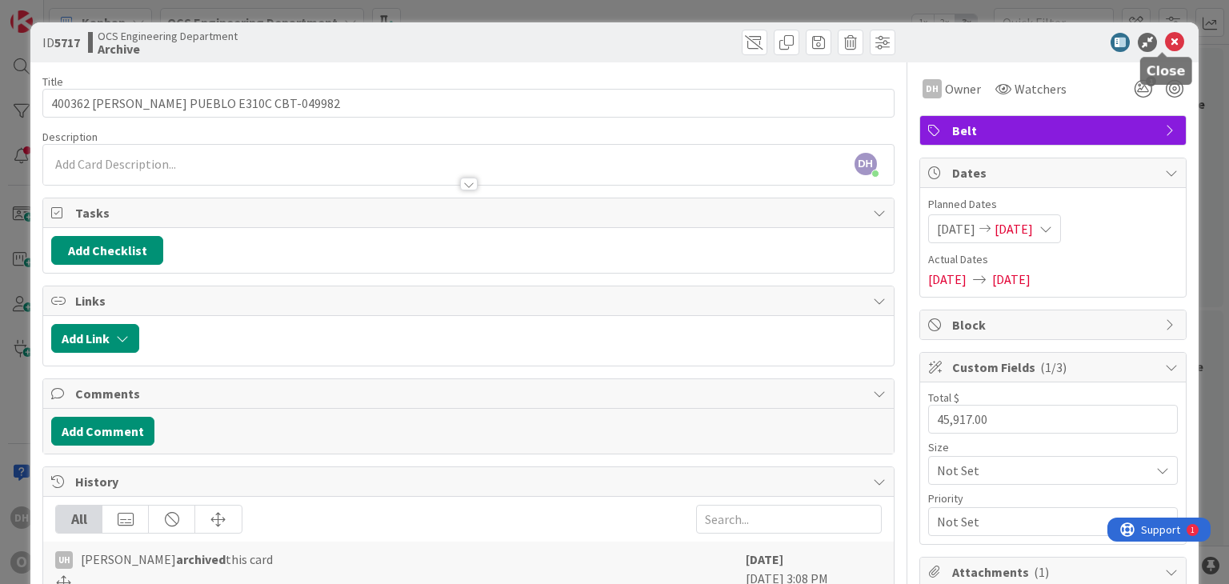
click at [1165, 40] on icon at bounding box center [1174, 42] width 19 height 19
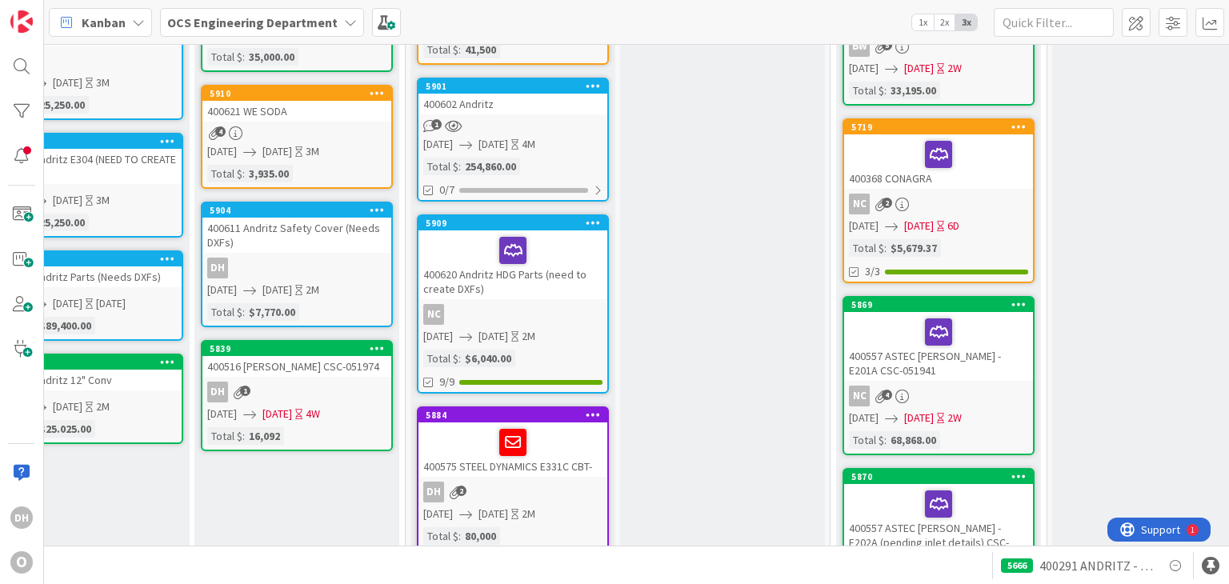
scroll to position [320, 281]
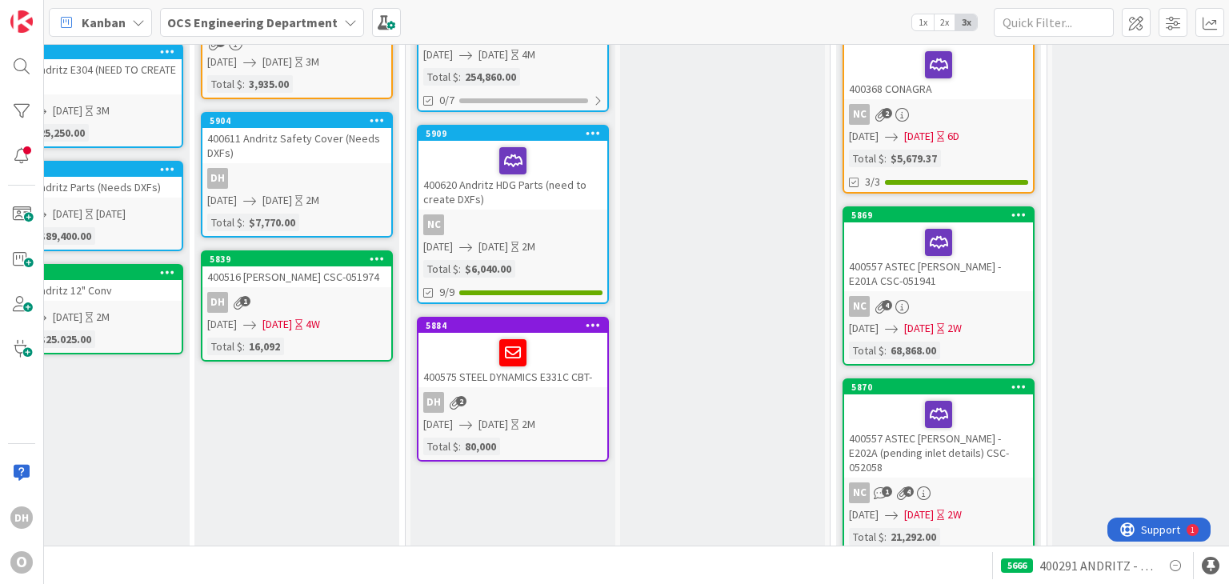
click at [531, 392] on div "DH 2" at bounding box center [513, 402] width 189 height 21
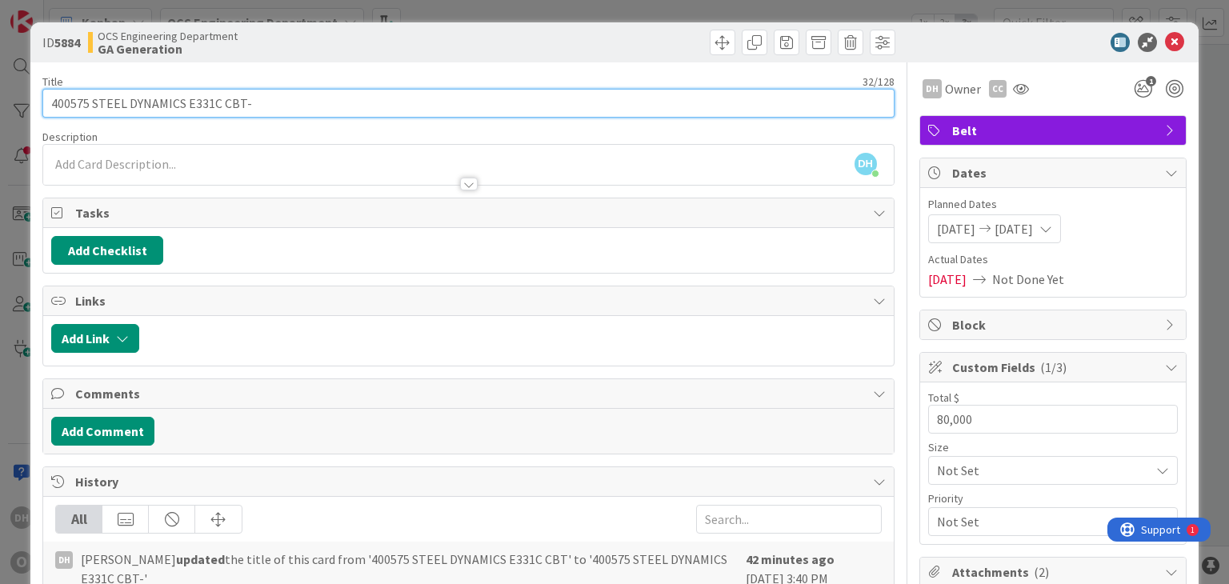
click at [298, 102] on input "400575 STEEL DYNAMICS E331C CBT-" at bounding box center [468, 103] width 852 height 29
paste input "052229"
type input "400575 STEEL DYNAMICS E331C CBT-052229"
